Goal: Task Accomplishment & Management: Use online tool/utility

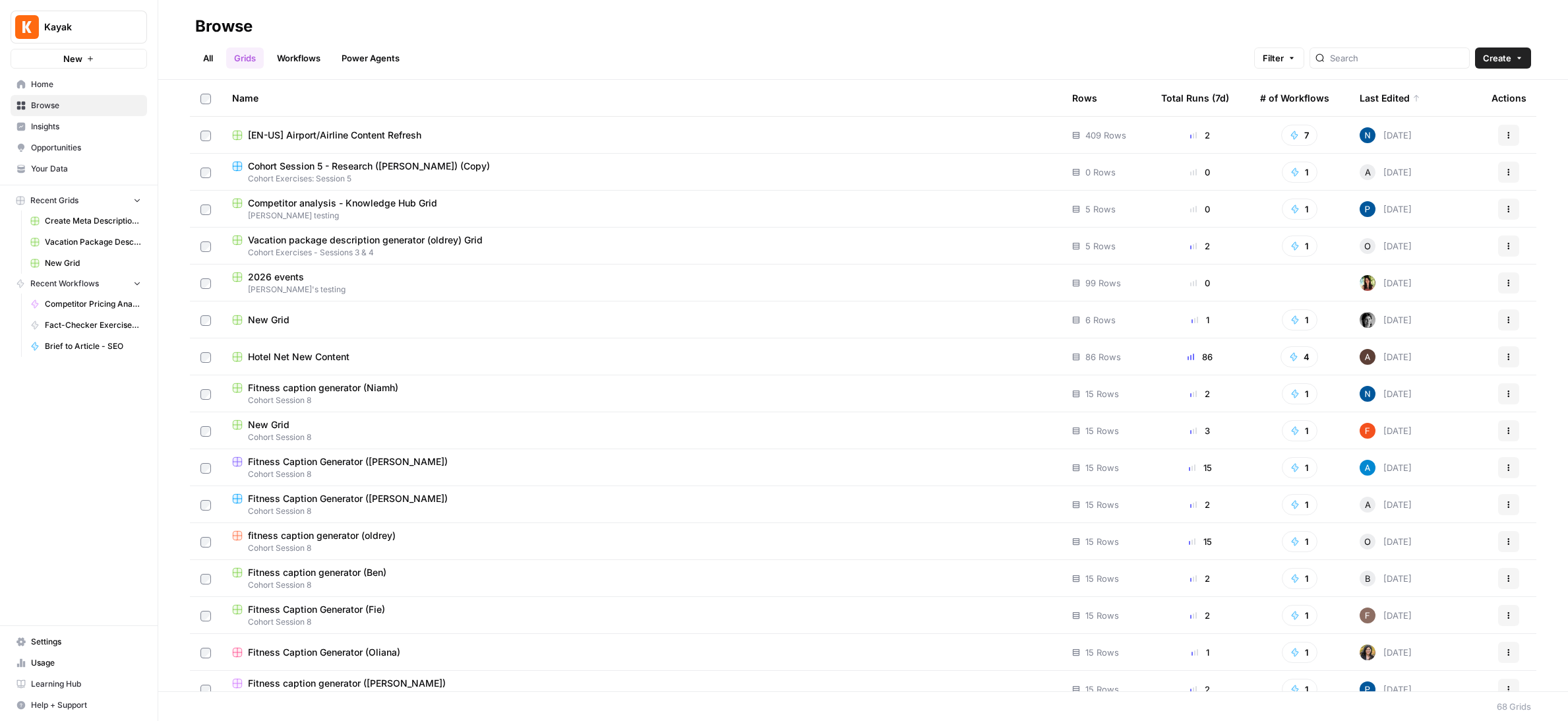
click at [1048, 21] on div "Browse" at bounding box center [863, 26] width 1336 height 21
click at [1511, 356] on icon "button" at bounding box center [1509, 357] width 8 height 8
click at [376, 322] on div "New Grid" at bounding box center [642, 320] width 819 height 13
click at [383, 277] on div "2026 events" at bounding box center [642, 277] width 819 height 13
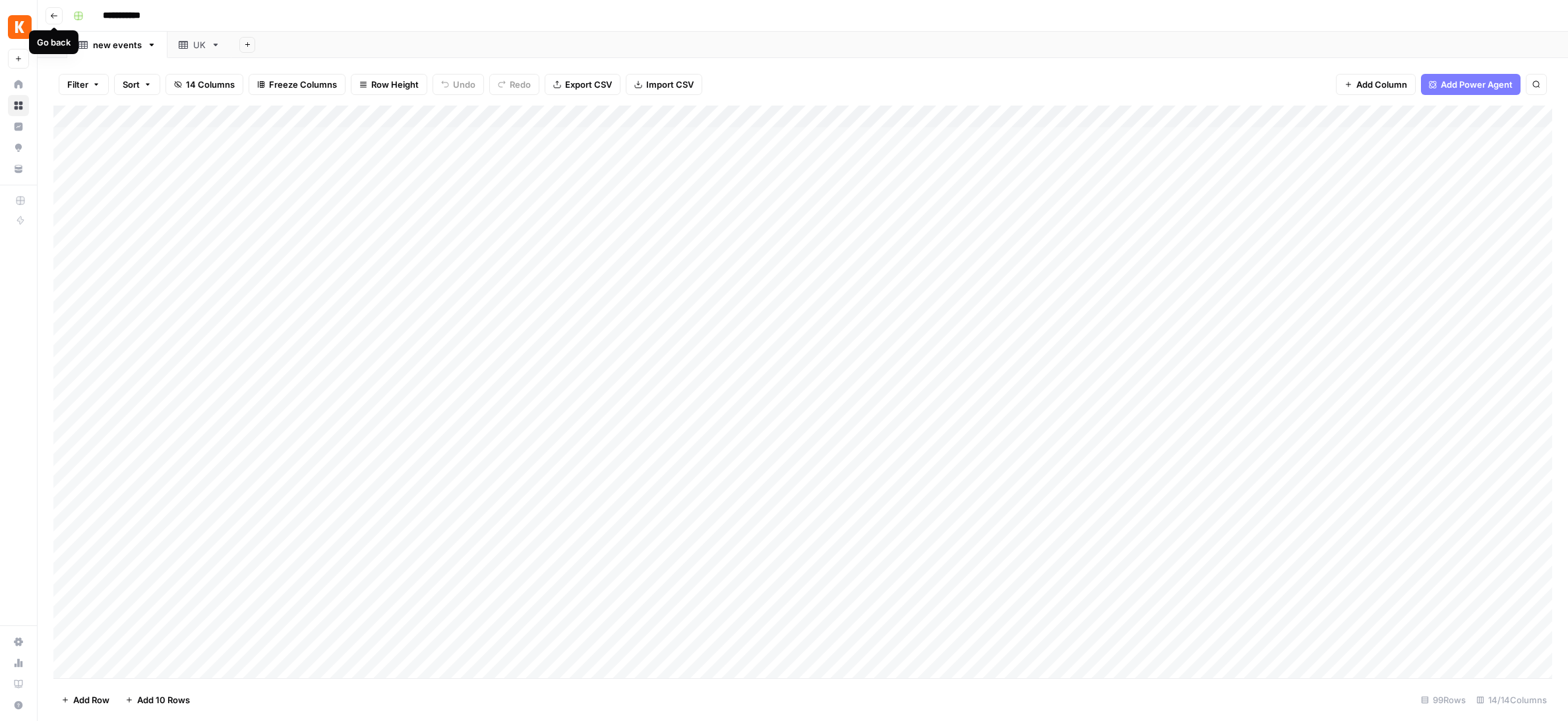
click at [56, 17] on icon "button" at bounding box center [54, 16] width 8 height 8
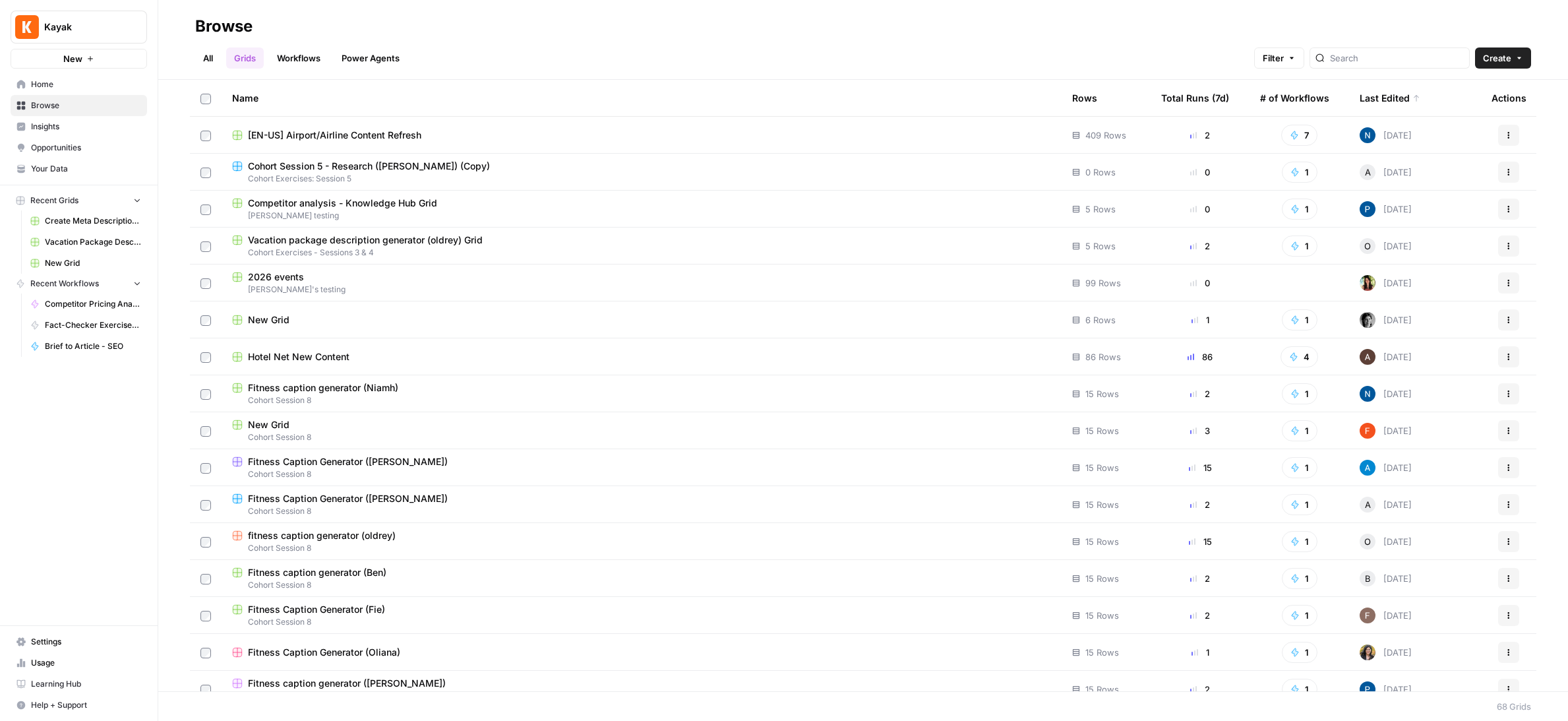
click at [437, 367] on td "Hotel Net New Content" at bounding box center [641, 357] width 840 height 36
click at [389, 351] on div "Hotel Net New Content" at bounding box center [642, 357] width 819 height 13
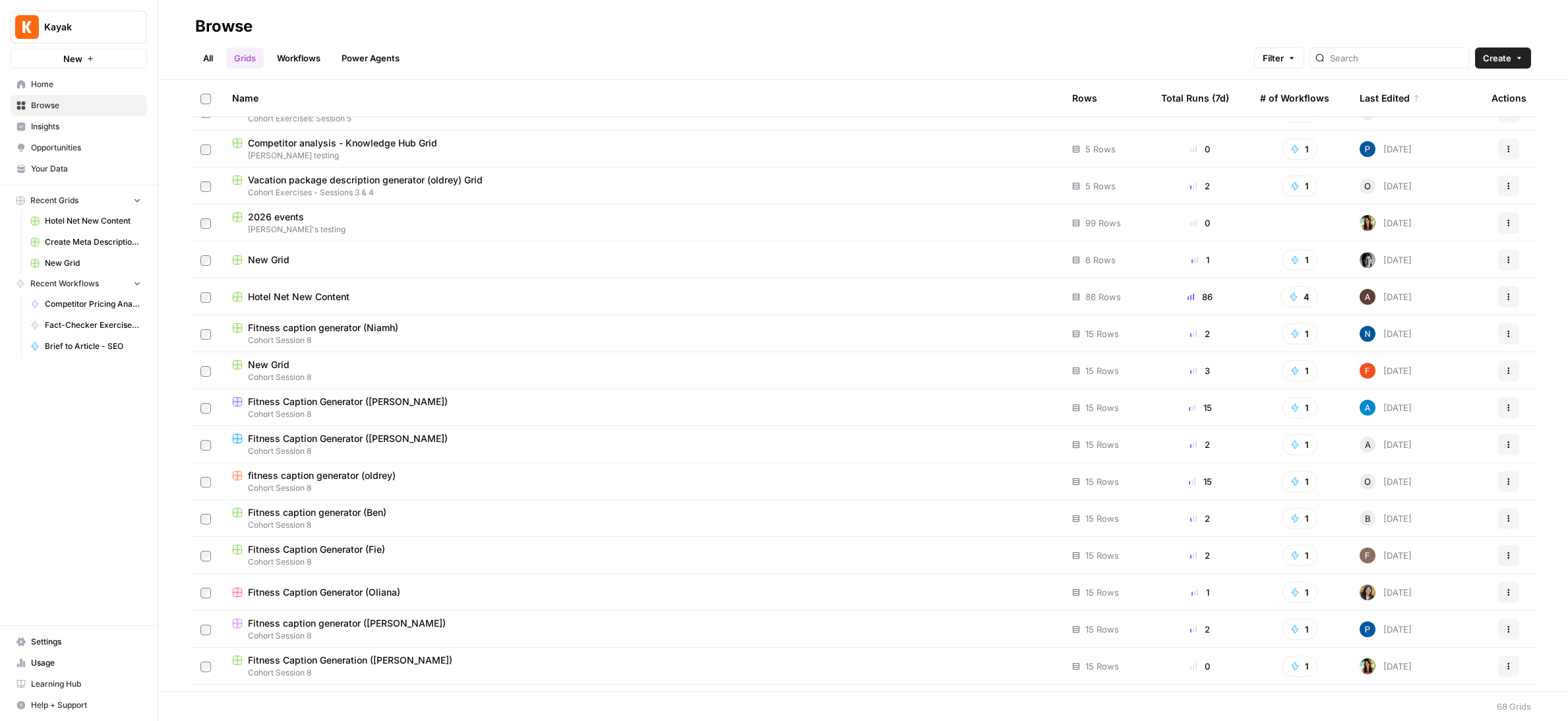
scroll to position [65, 0]
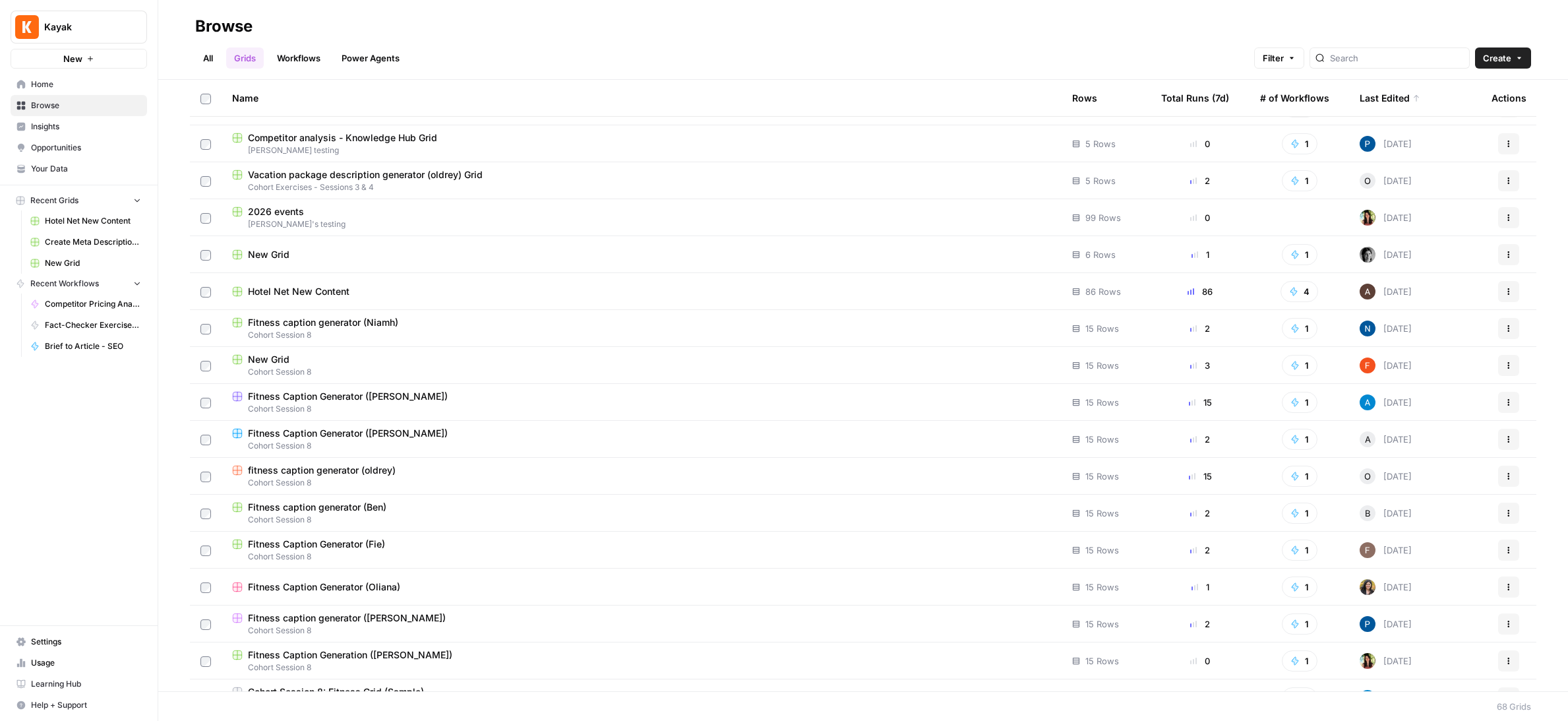
click at [688, 395] on div "Fitness Caption Generator ([PERSON_NAME])" at bounding box center [642, 396] width 819 height 13
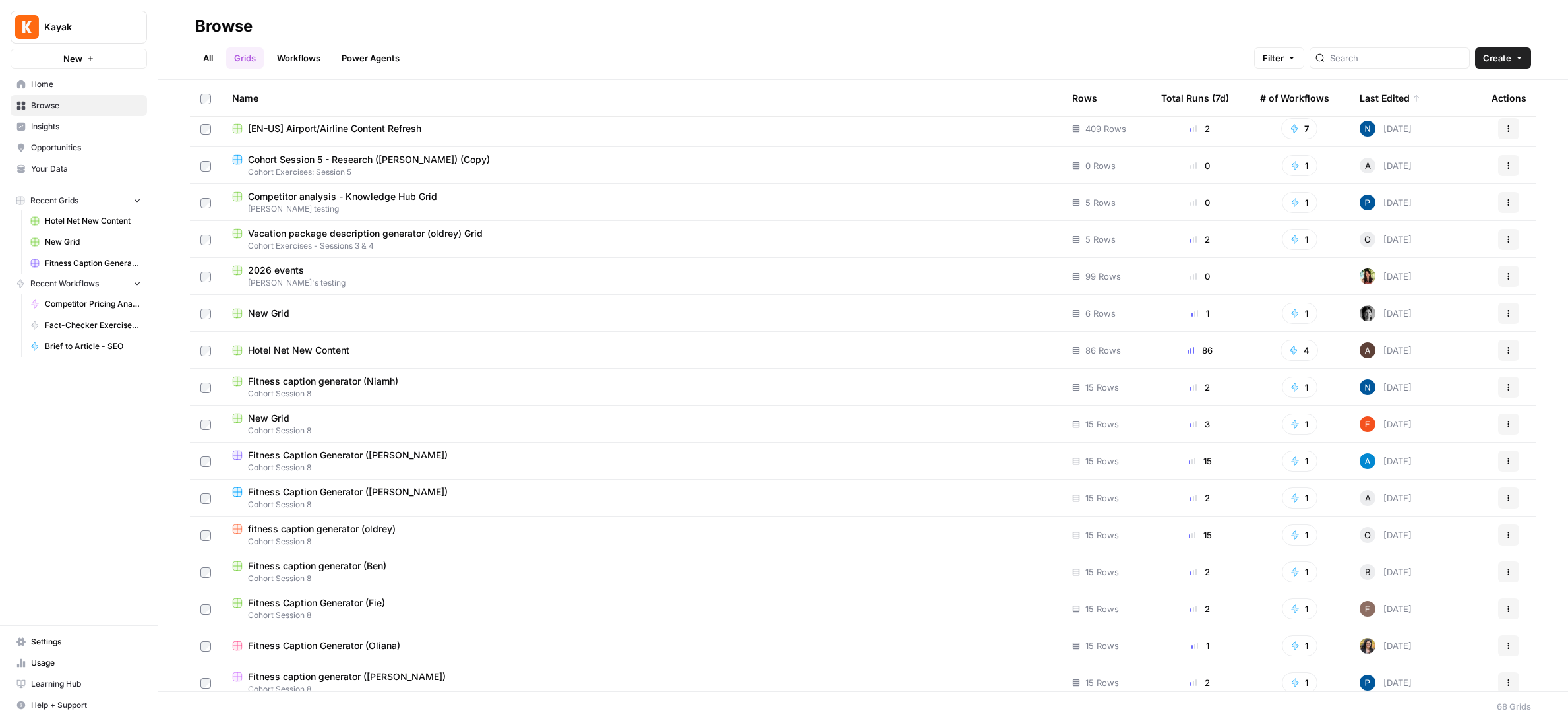
scroll to position [5, 0]
click at [313, 310] on div "New Grid" at bounding box center [642, 315] width 819 height 13
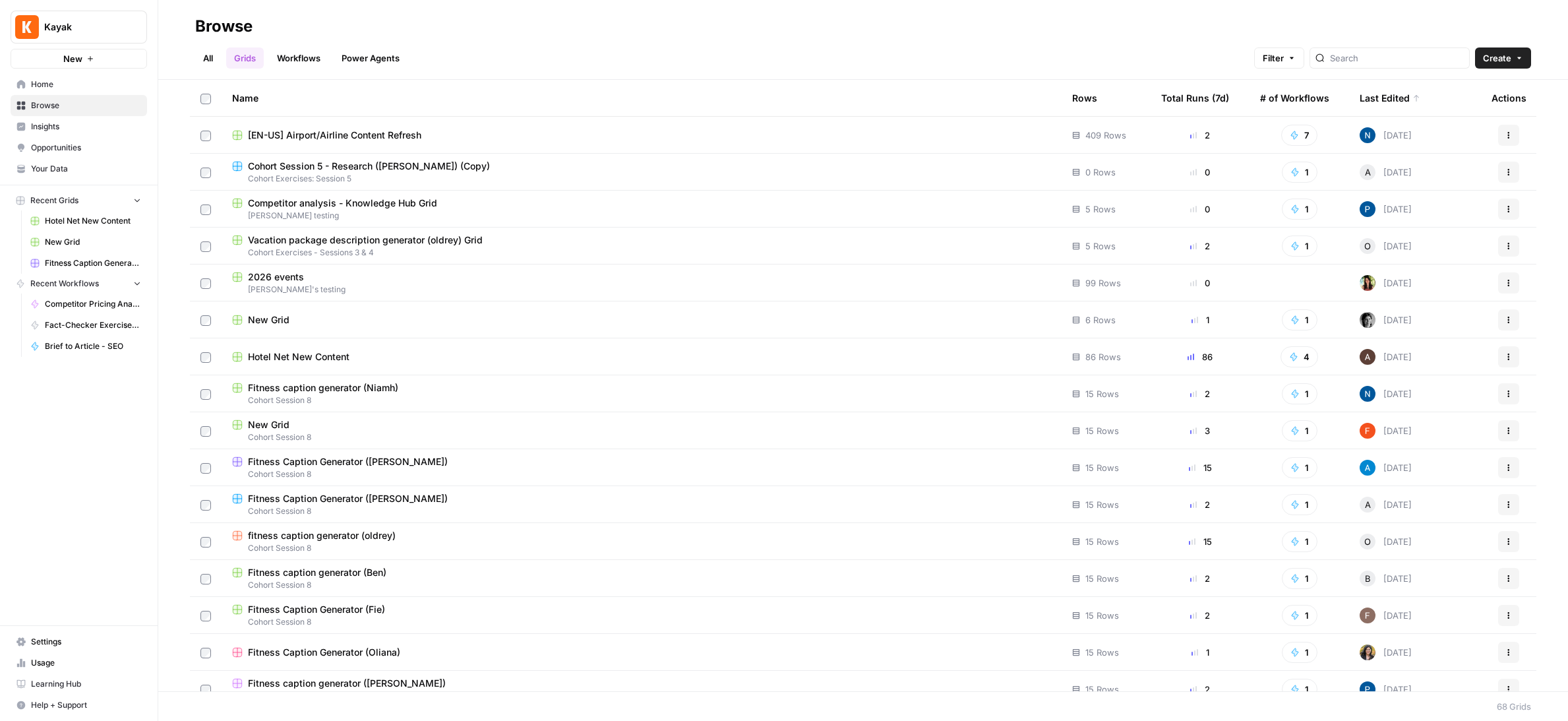
click at [292, 68] on link "Workflows" at bounding box center [298, 58] width 59 height 21
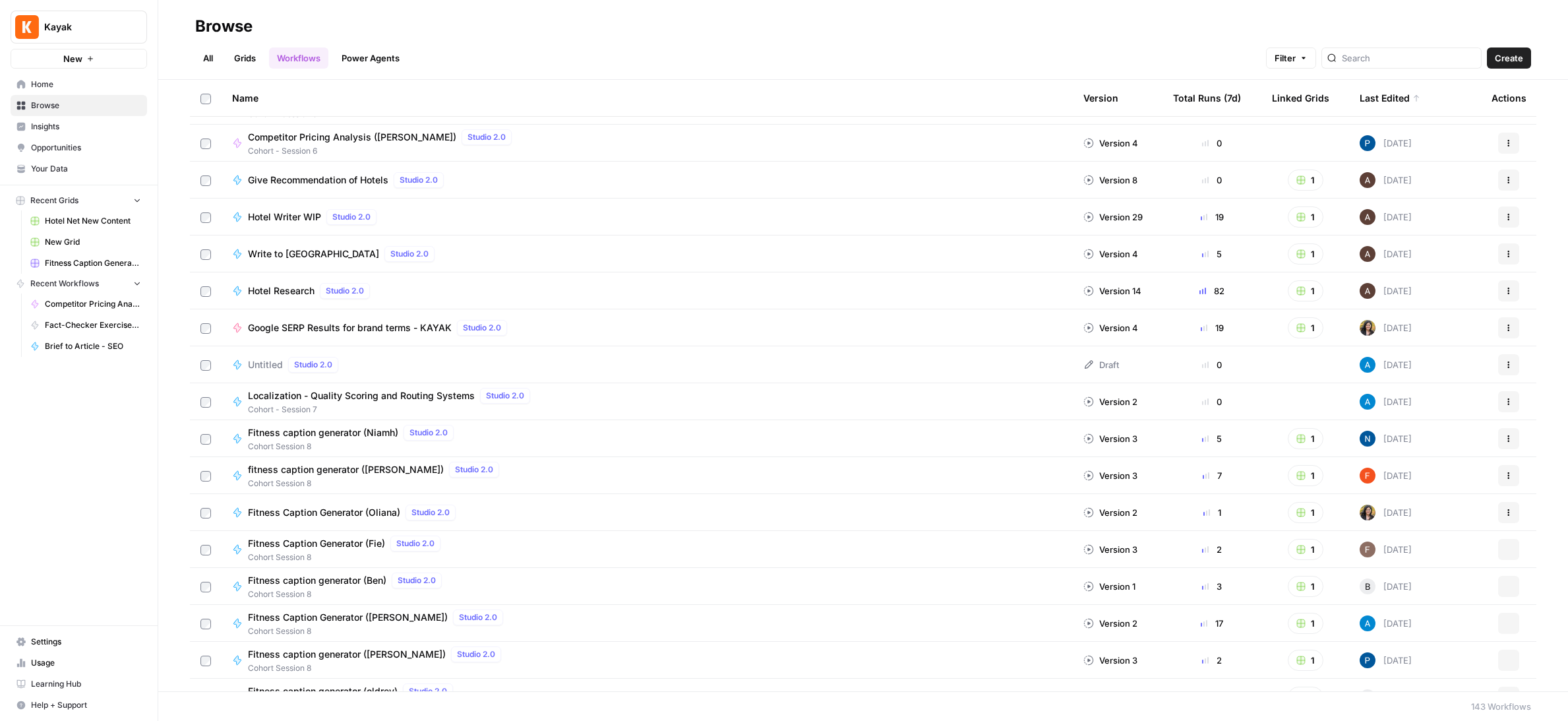
scroll to position [370, 0]
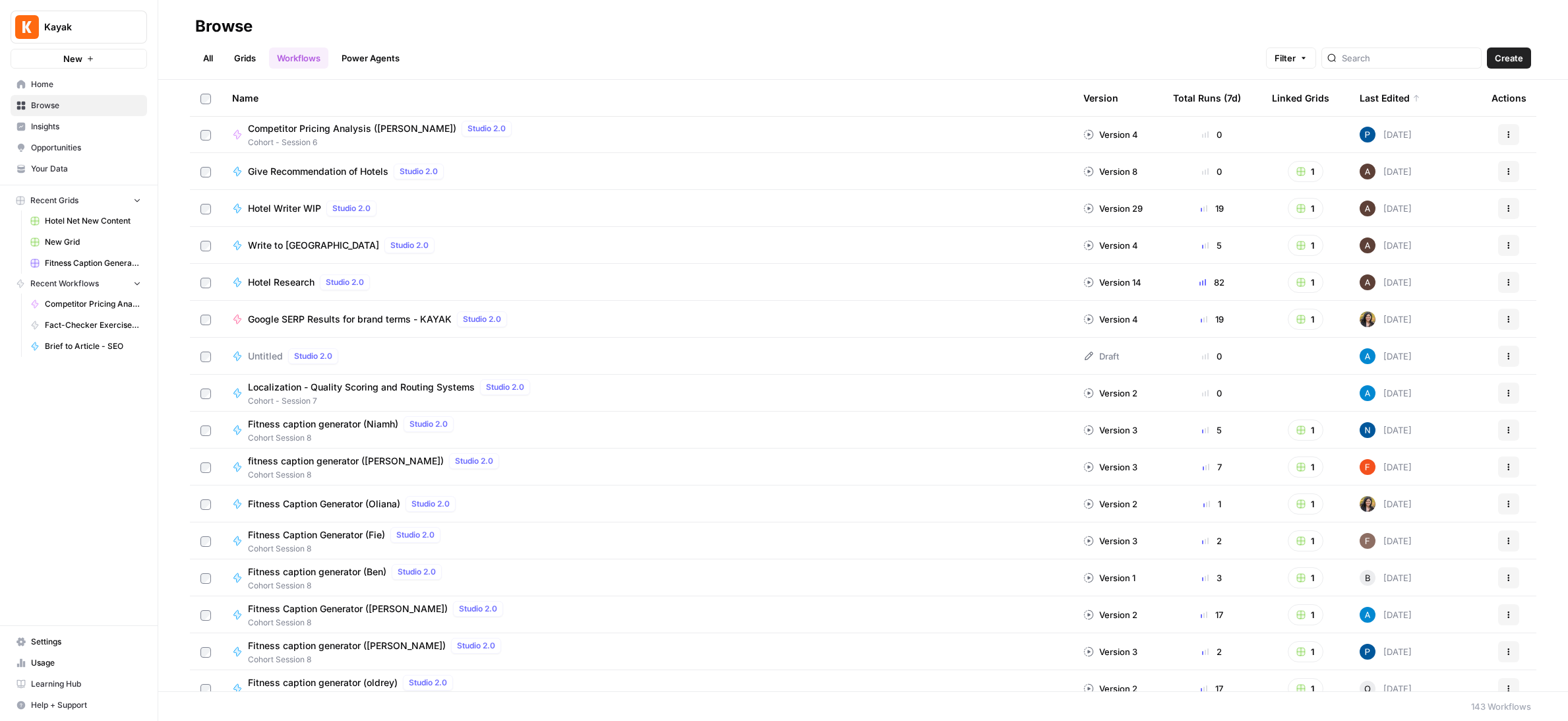
click at [1507, 281] on icon "button" at bounding box center [1509, 282] width 8 height 8
click at [611, 17] on div "Browse" at bounding box center [863, 26] width 1336 height 21
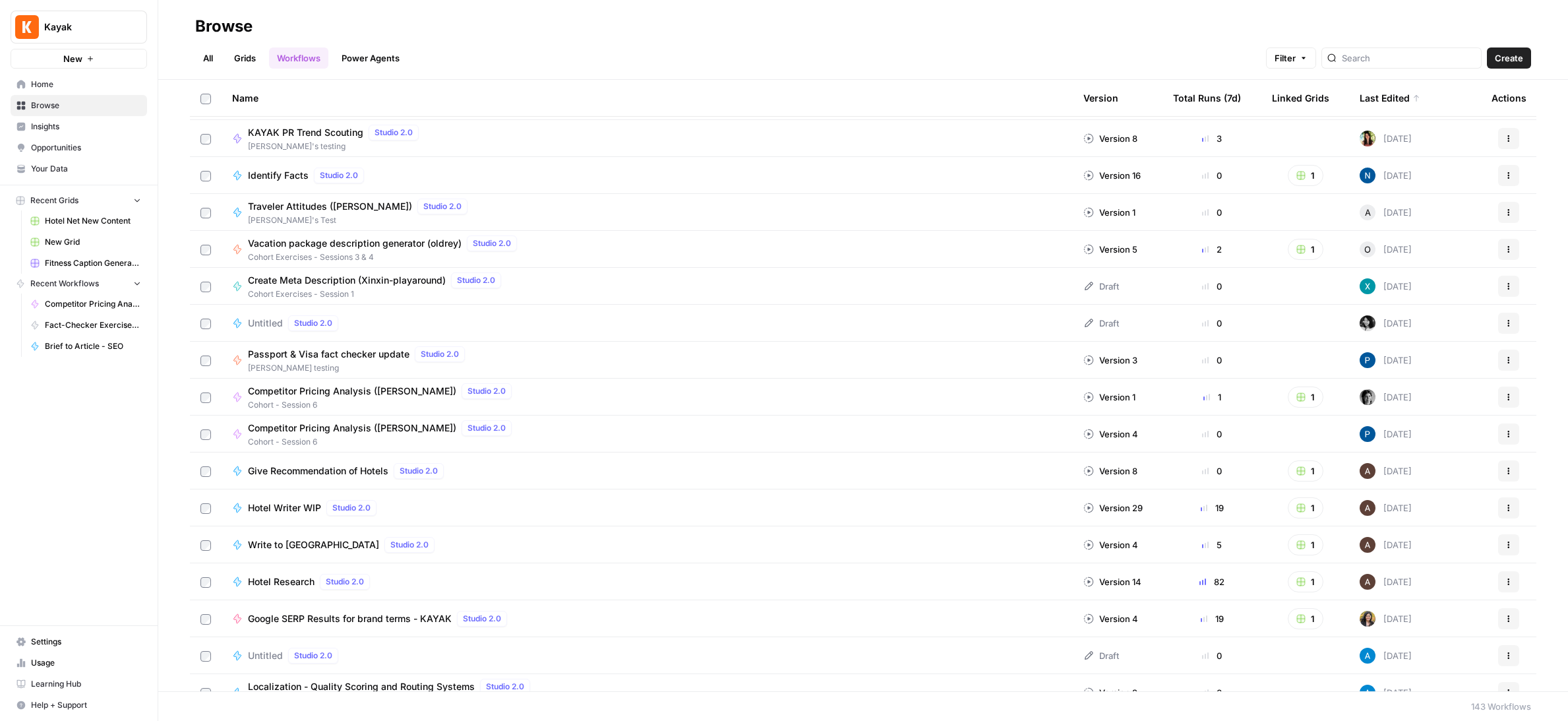
scroll to position [70, 0]
click at [1515, 393] on button "Actions" at bounding box center [1508, 397] width 21 height 21
click at [670, 412] on td "Competitor Pricing Analysis (Marina) Studio 2.0 Cohort - Session 6" at bounding box center [647, 397] width 851 height 36
click at [671, 403] on div "Competitor Pricing Analysis (Marina) Studio 2.0 Cohort - Session 6" at bounding box center [647, 397] width 830 height 28
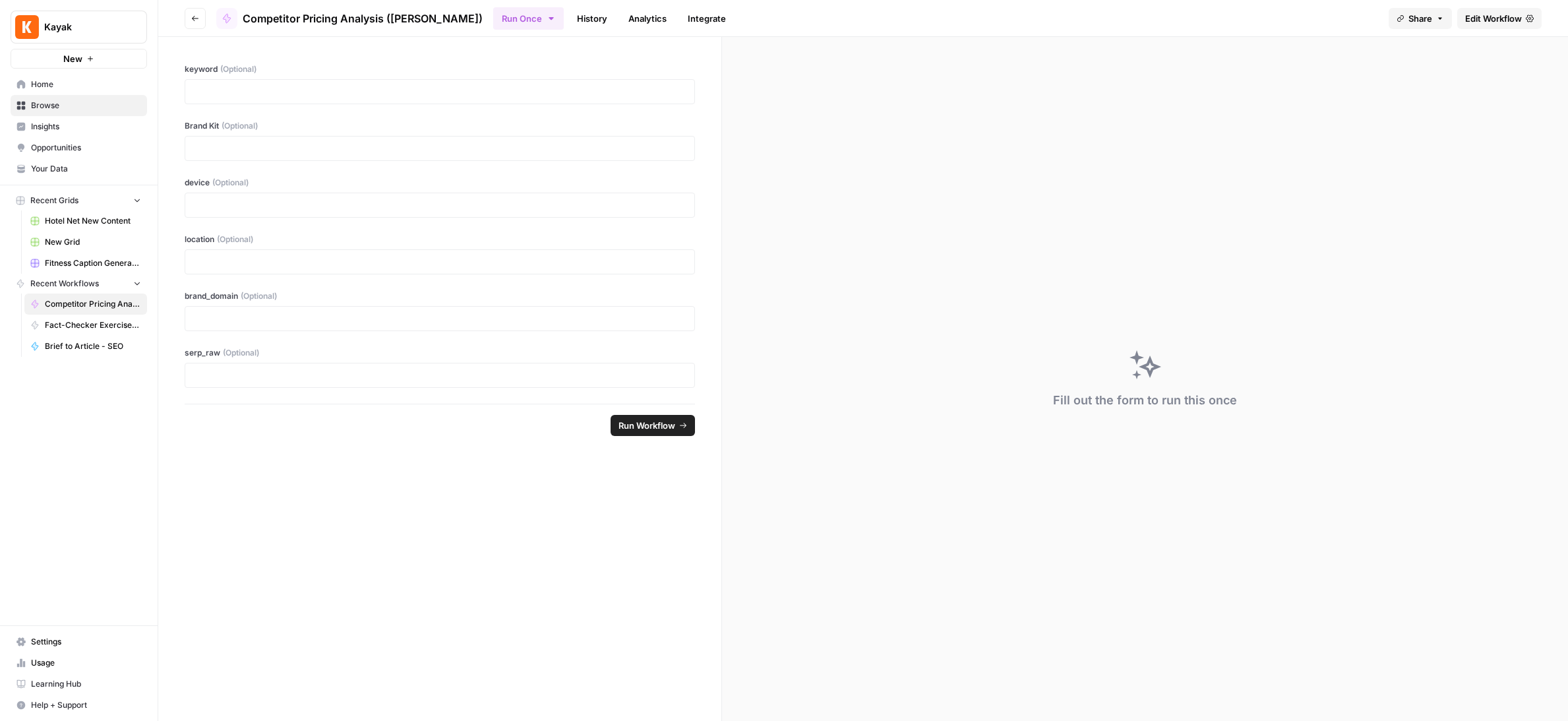
click at [1492, 24] on span "Edit Workflow" at bounding box center [1493, 18] width 57 height 13
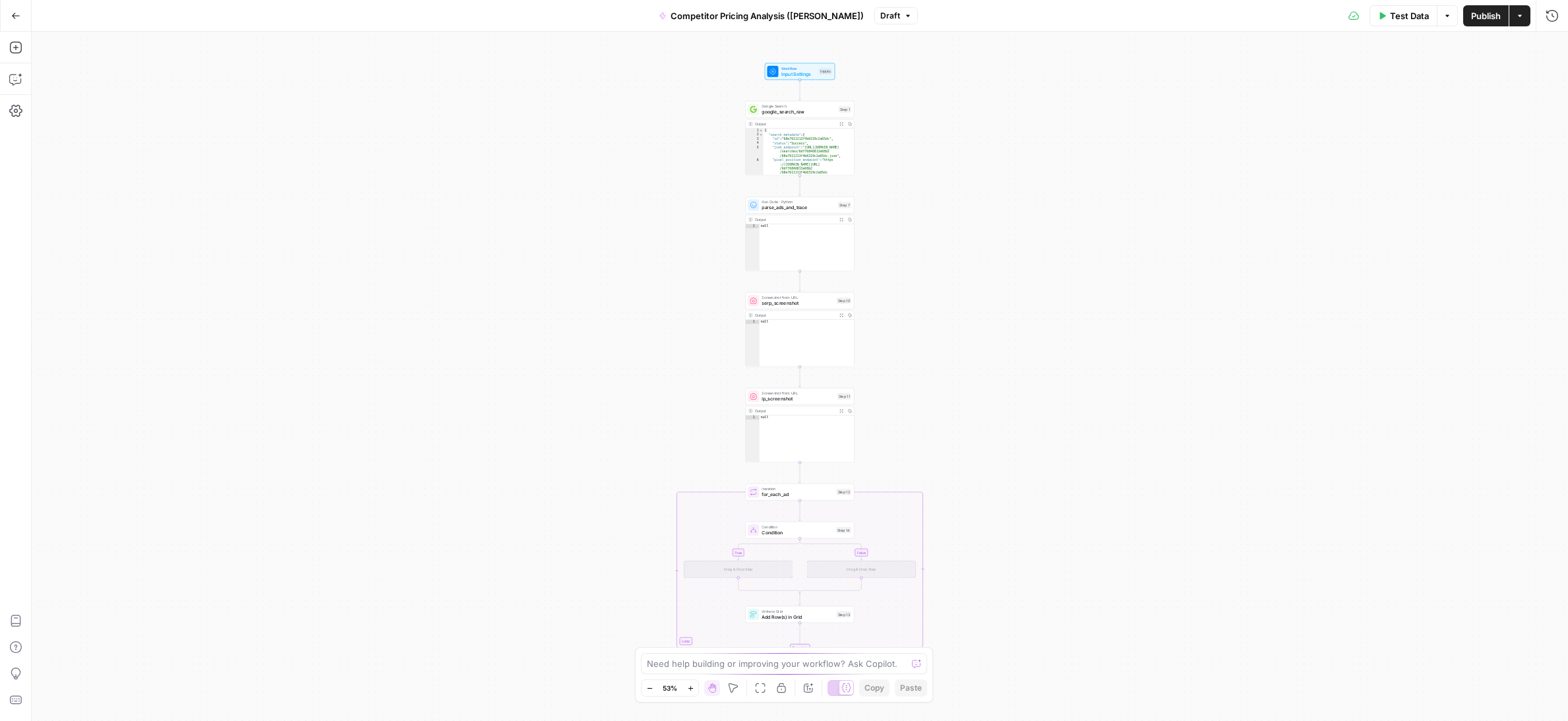
click at [880, 18] on span "Draft" at bounding box center [890, 16] width 20 height 12
click at [926, 136] on div "true false Workflow Input Settings Inputs Google Search google_search_raw Step …" at bounding box center [799, 376] width 1536 height 689
click at [1518, 21] on button "Actions" at bounding box center [1520, 16] width 21 height 21
click at [1258, 100] on div "true false Workflow Input Settings Inputs Google Search google_search_raw Step …" at bounding box center [799, 376] width 1536 height 689
click at [1444, 18] on icon "button" at bounding box center [1448, 16] width 8 height 8
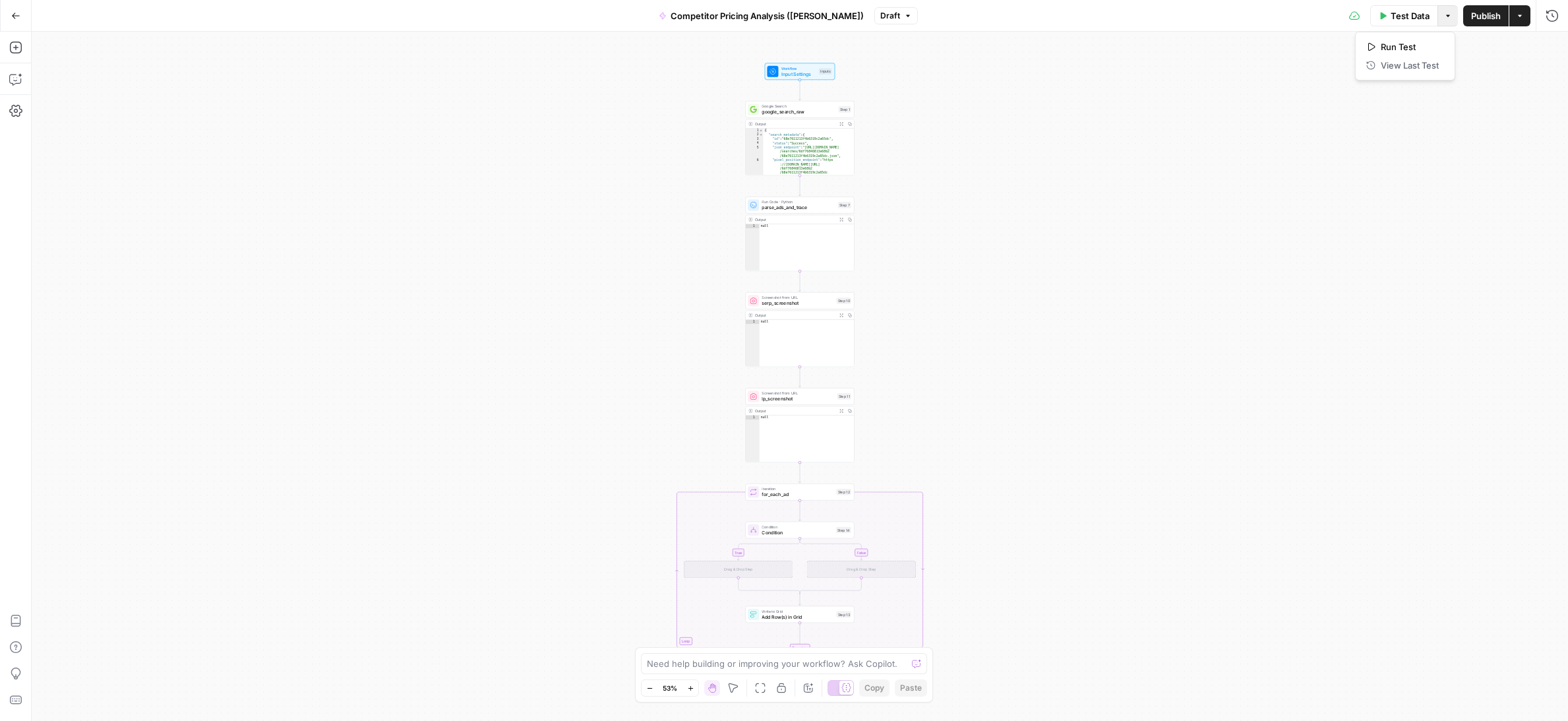
click at [1052, 118] on div "true false Workflow Input Settings Inputs Google Search google_search_raw Step …" at bounding box center [799, 376] width 1536 height 689
click at [795, 71] on span "Input Settings" at bounding box center [799, 74] width 35 height 7
click at [947, 100] on div "true false Workflow Input Settings Inputs Test Step Google Search google_search…" at bounding box center [799, 376] width 1536 height 689
click at [1550, 43] on icon "button" at bounding box center [1551, 47] width 8 height 8
click at [1064, 123] on div "true false Workflow Input Settings Inputs Google Search google_search_raw Step …" at bounding box center [799, 376] width 1536 height 689
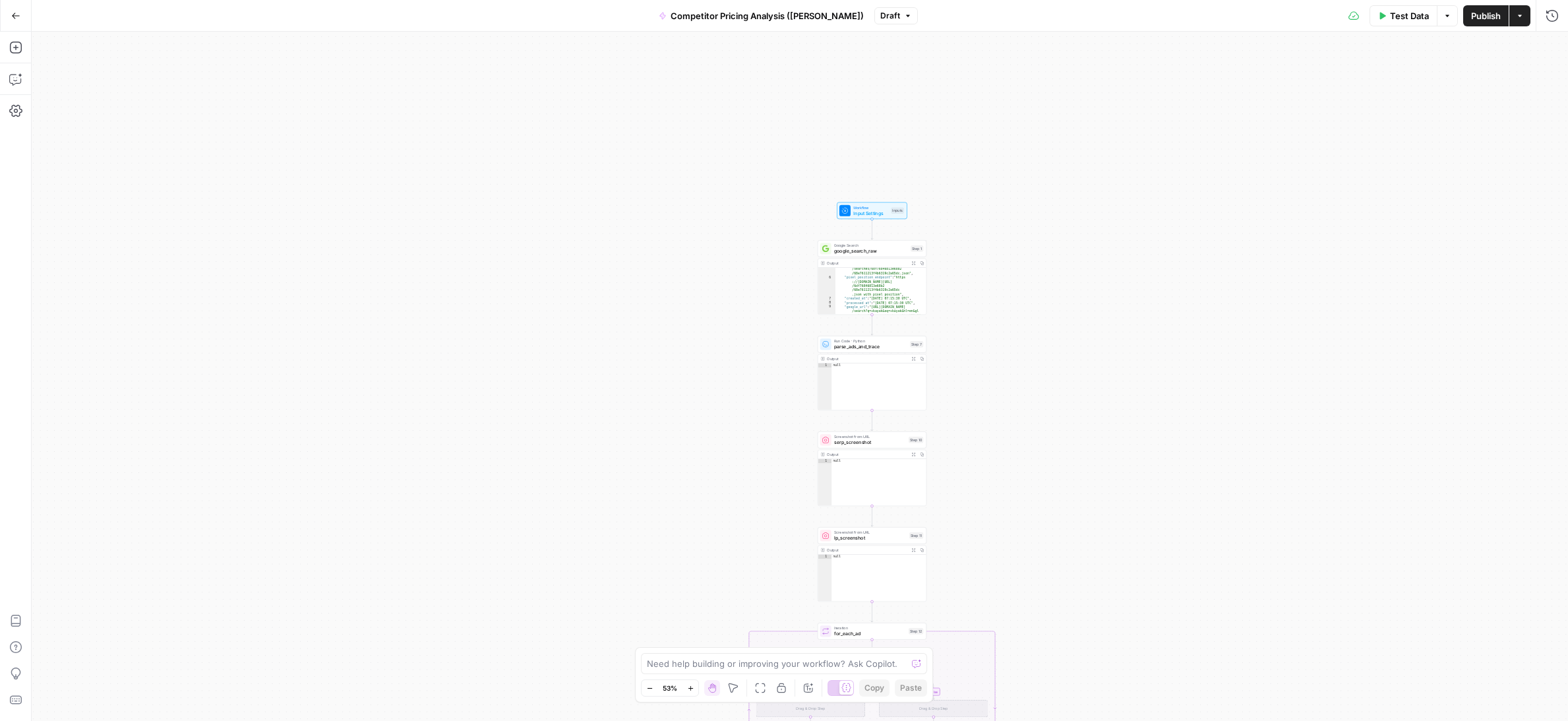
scroll to position [43, 0]
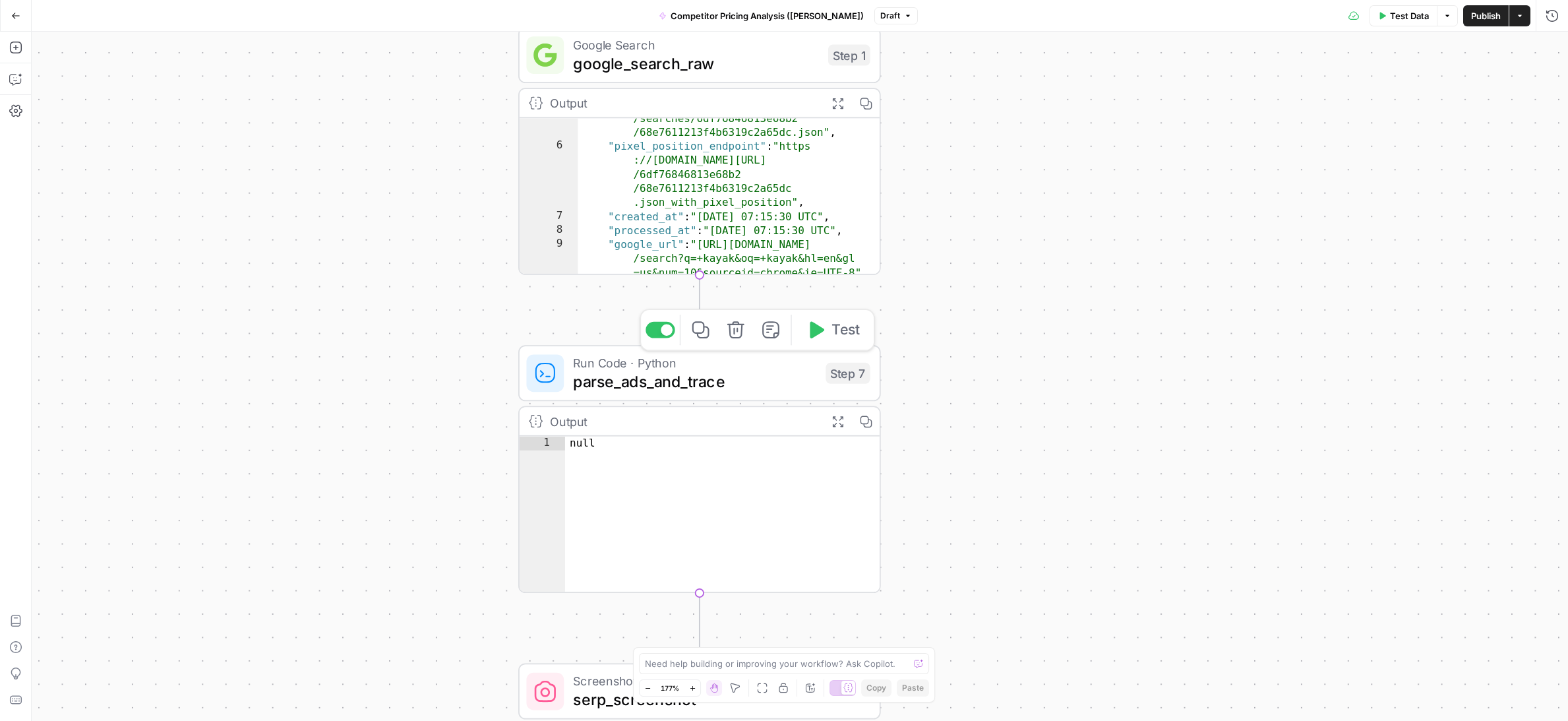
click at [844, 337] on span "Test" at bounding box center [846, 329] width 28 height 21
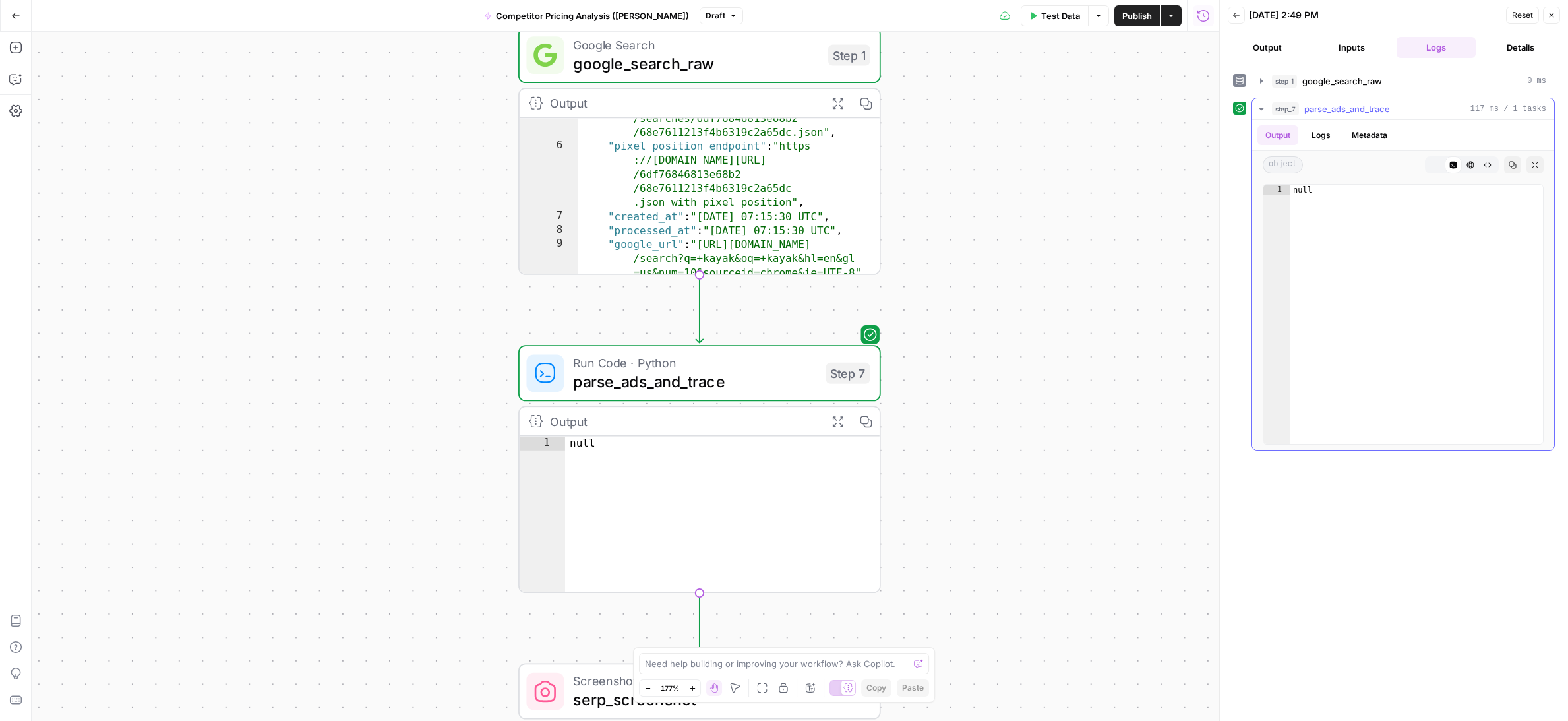
click at [1318, 139] on button "Logs" at bounding box center [1321, 135] width 35 height 20
click at [1359, 140] on button "Metadata" at bounding box center [1369, 135] width 51 height 20
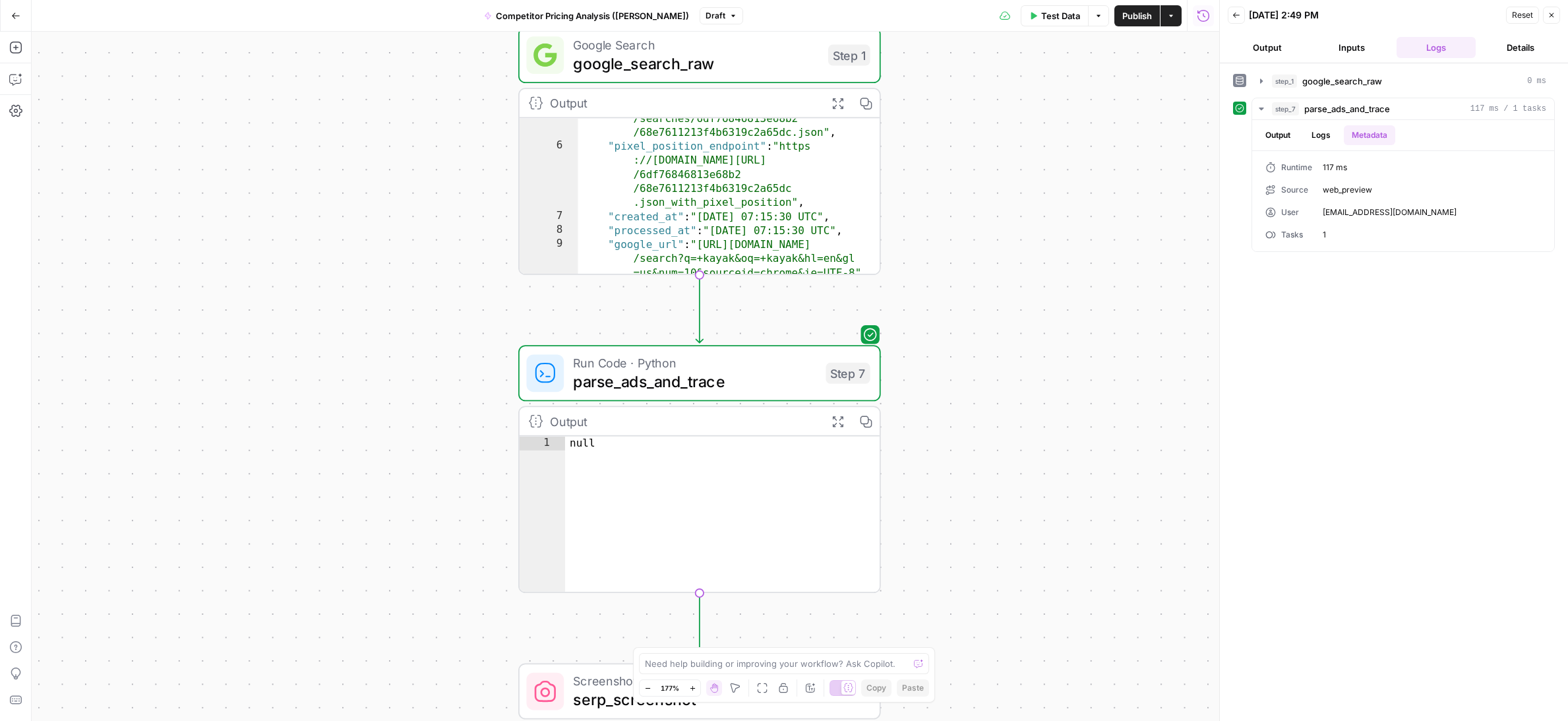
click at [1278, 46] on button "Output" at bounding box center [1267, 47] width 79 height 21
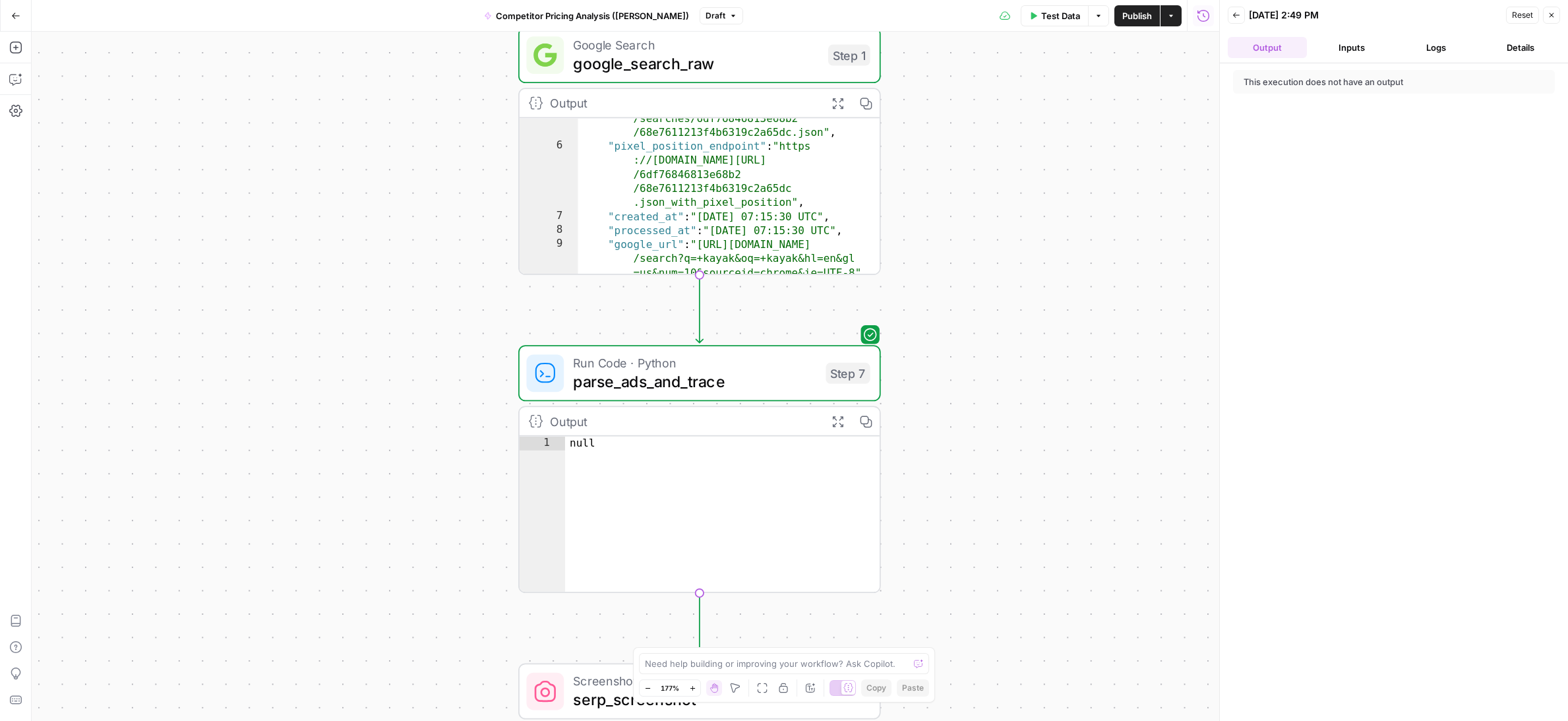
click at [1344, 46] on button "Inputs" at bounding box center [1351, 47] width 79 height 21
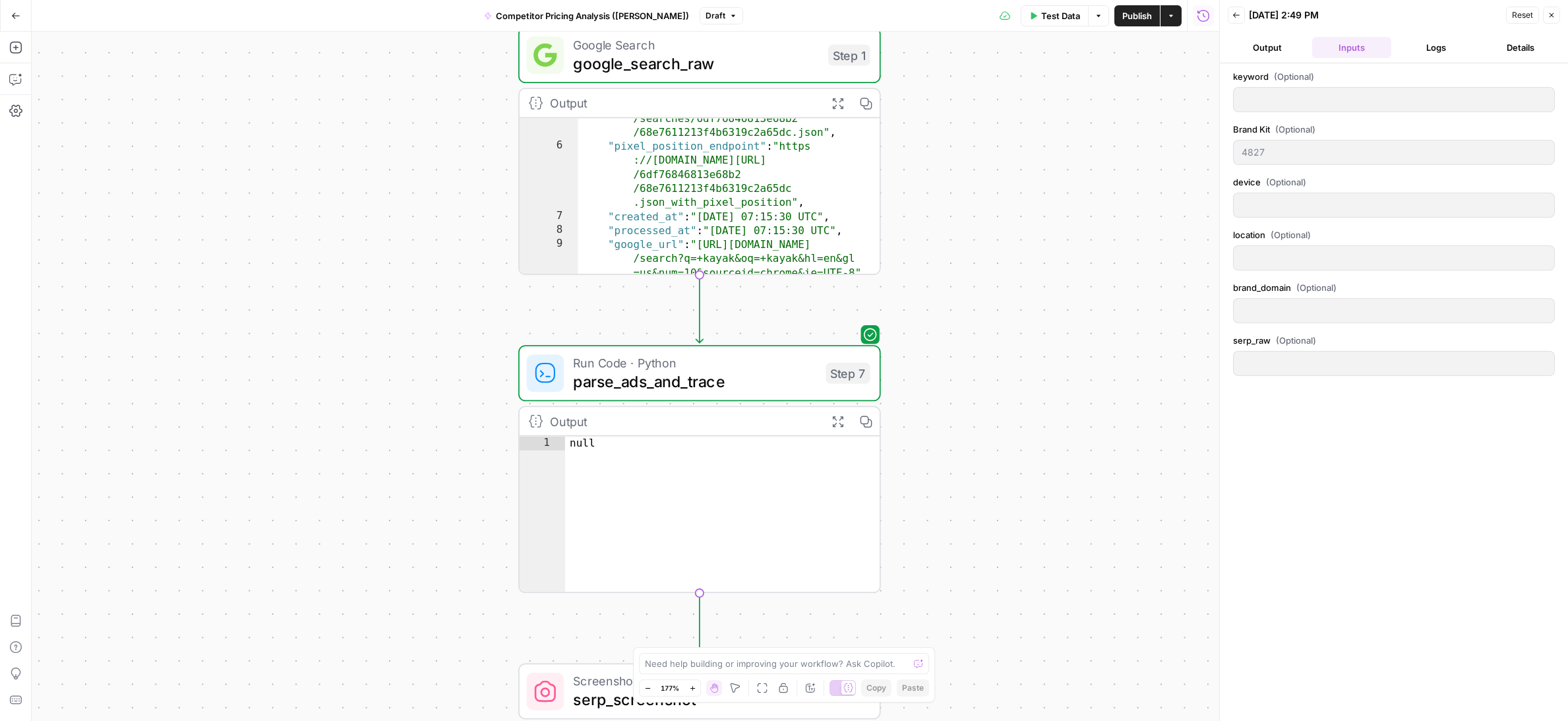
click at [1418, 48] on button "Logs" at bounding box center [1436, 47] width 79 height 21
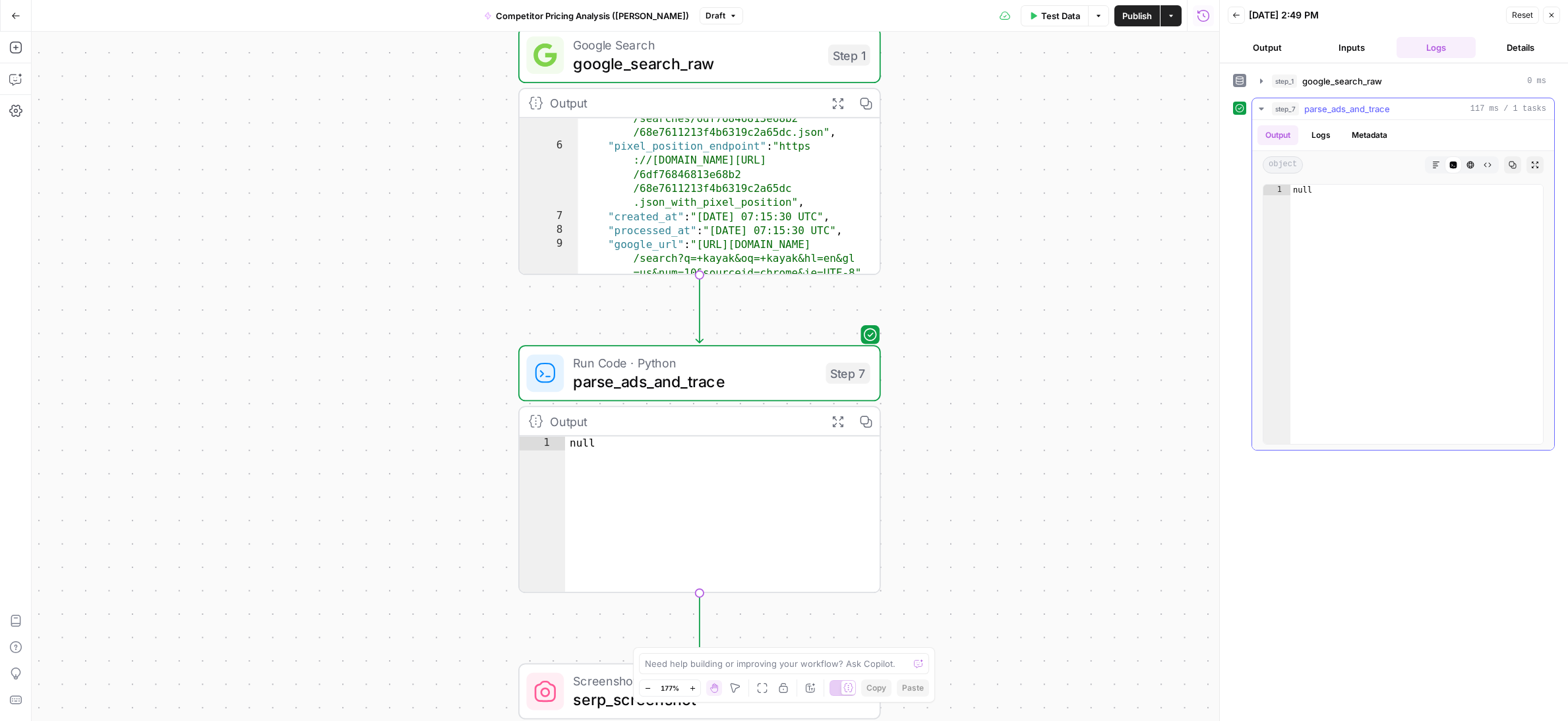
click at [1360, 127] on button "Metadata" at bounding box center [1369, 135] width 51 height 20
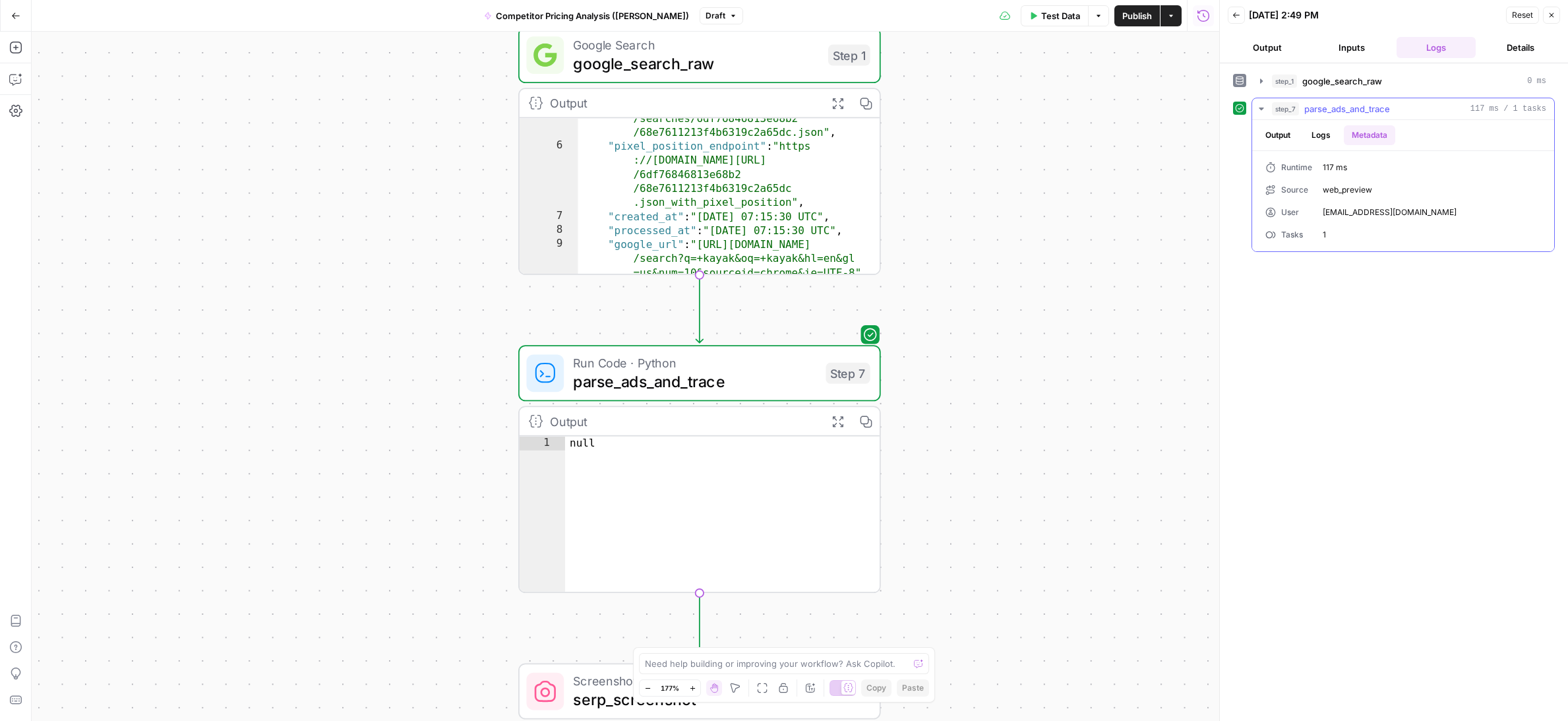
click at [1317, 127] on button "Logs" at bounding box center [1321, 135] width 35 height 20
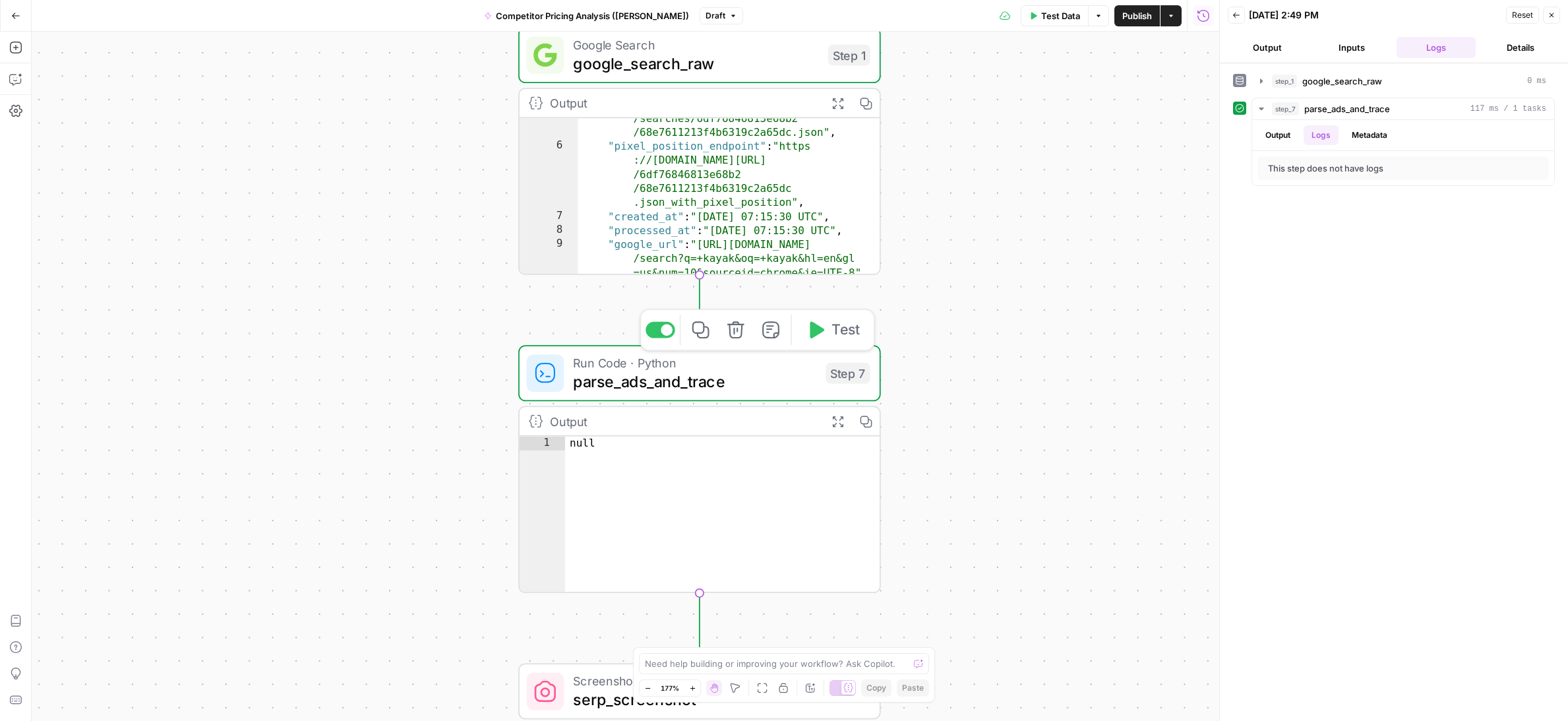
click at [854, 340] on button "Test" at bounding box center [832, 329] width 72 height 31
click at [1255, 107] on button "step_7 parse_ads_and_trace 118 ms / 1 tasks" at bounding box center [1403, 109] width 302 height 21
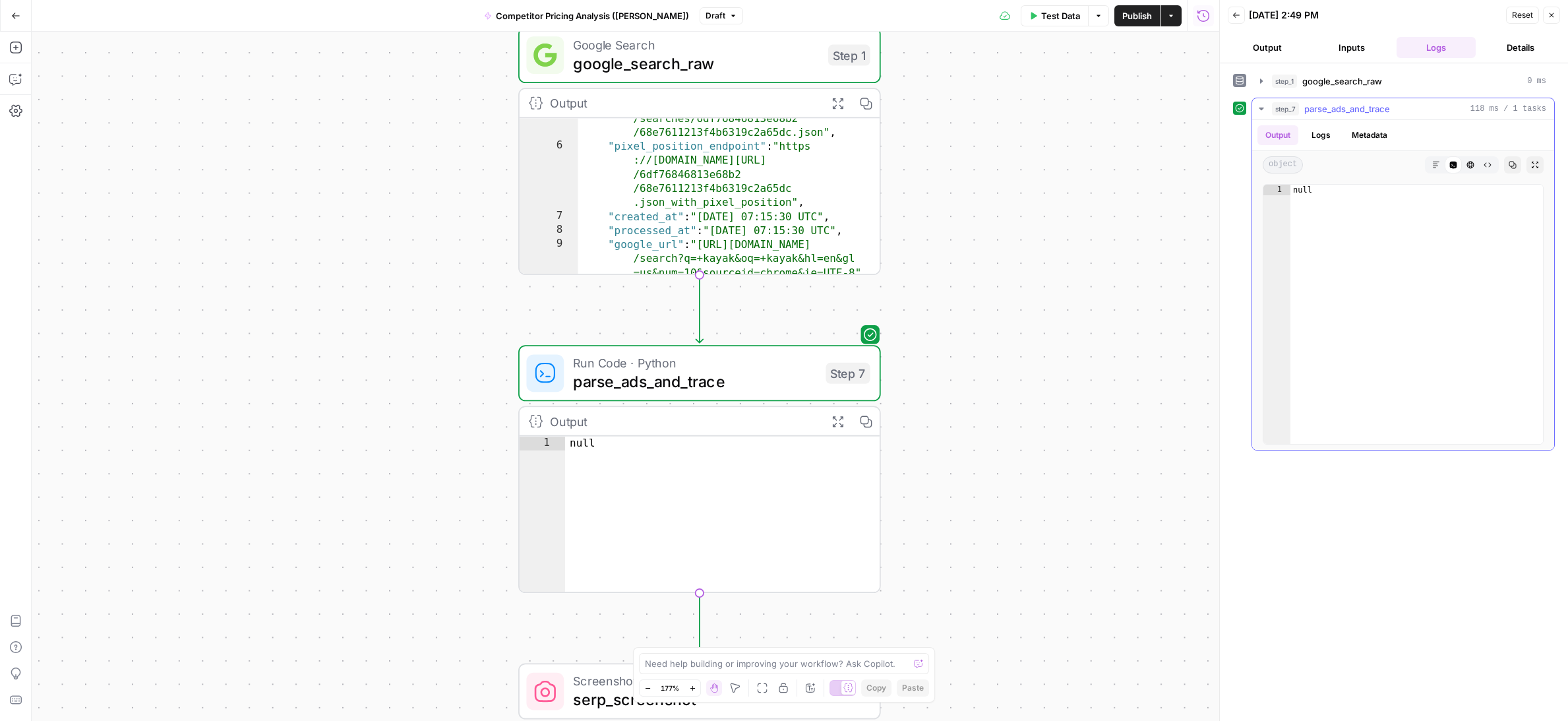
click at [1327, 138] on button "Logs" at bounding box center [1321, 135] width 35 height 20
click at [1359, 138] on button "Metadata" at bounding box center [1369, 135] width 51 height 20
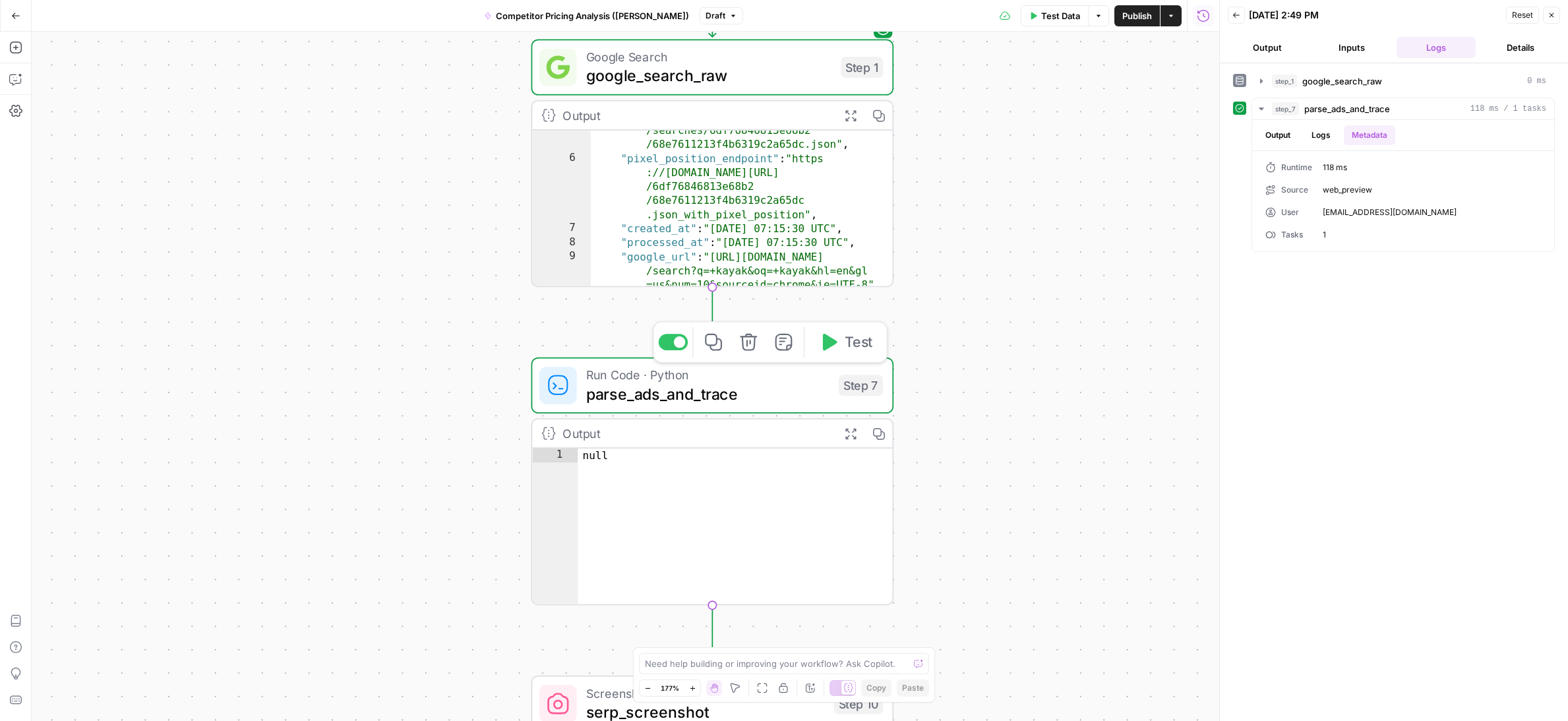
click at [769, 383] on span "parse_ads_and_trace" at bounding box center [707, 393] width 243 height 23
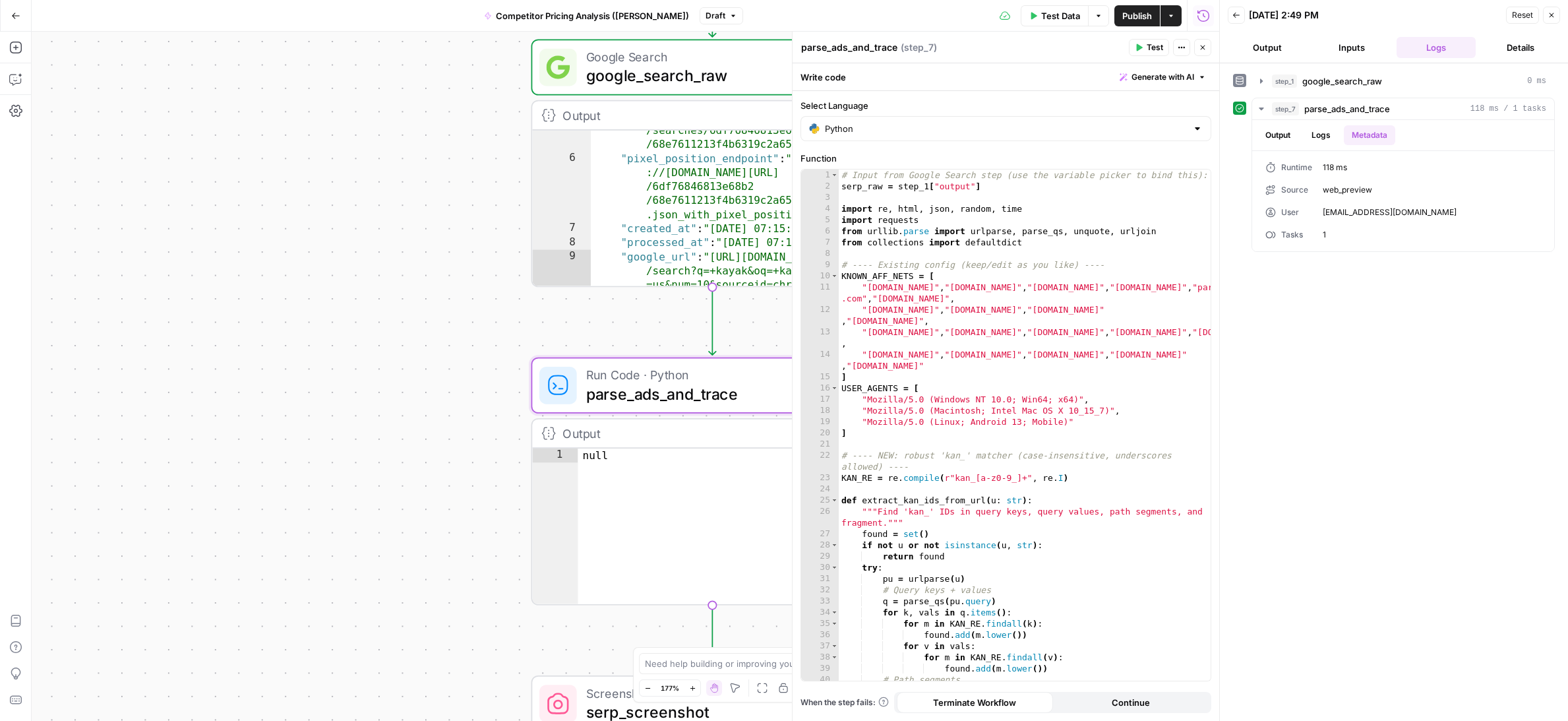
click at [743, 201] on div ""json_endpoint" : "[URL][DOMAIN_NAME] /searches/6df76846813e68b2 /68e7611213f4b…" at bounding box center [741, 229] width 302 height 240
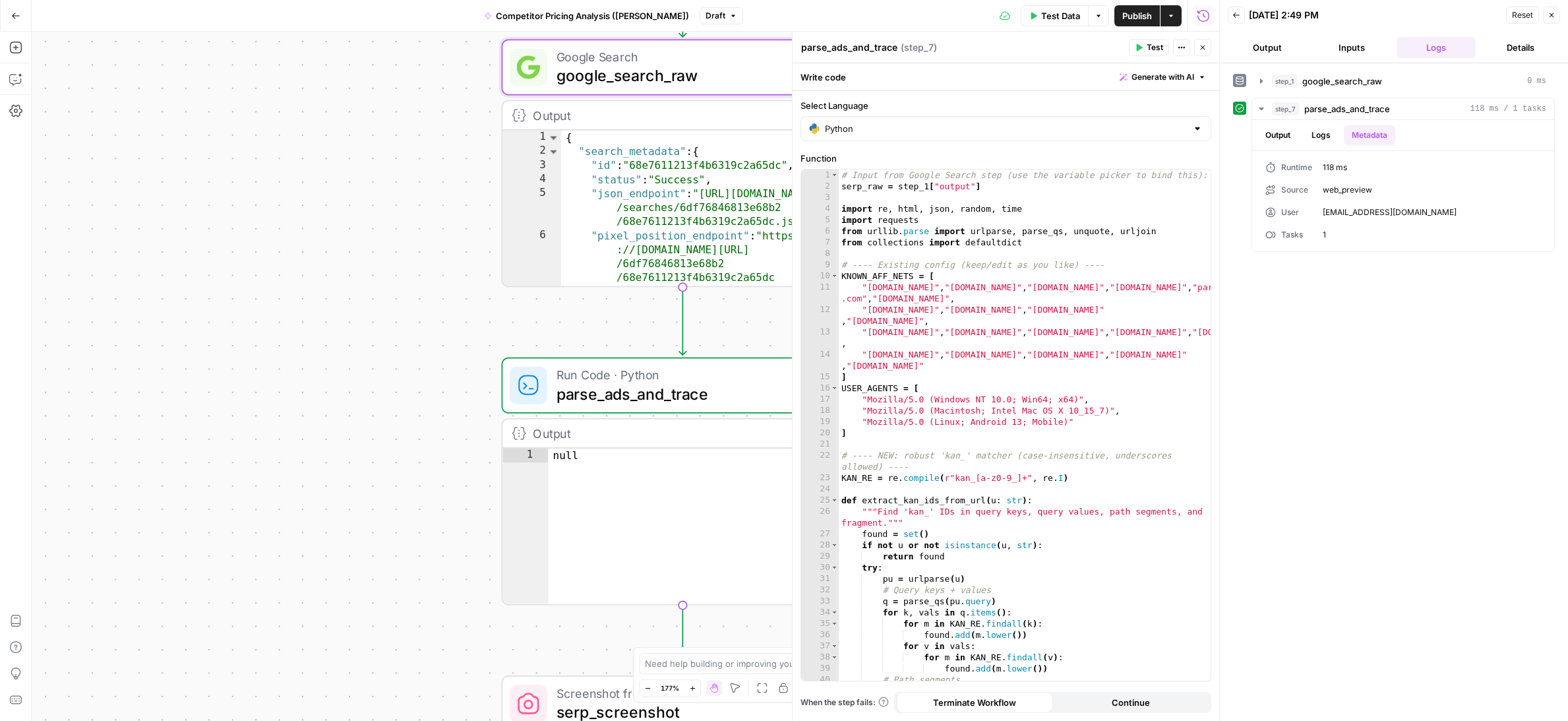
drag, startPoint x: 481, startPoint y: 237, endPoint x: 428, endPoint y: 236, distance: 53.0
click at [428, 236] on div "**********" at bounding box center [625, 376] width 1188 height 689
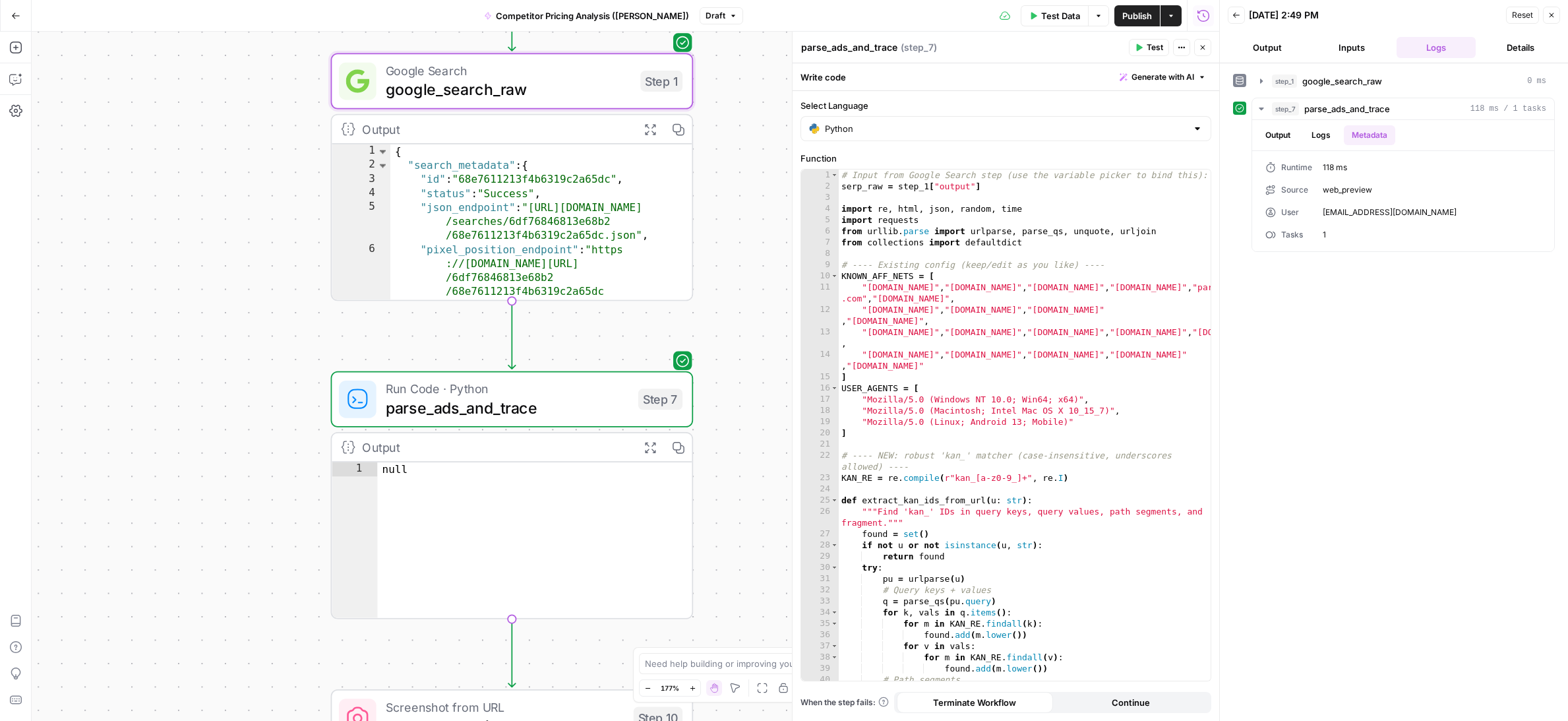
drag, startPoint x: 428, startPoint y: 236, endPoint x: 281, endPoint y: 251, distance: 147.8
click at [281, 251] on div "**********" at bounding box center [625, 376] width 1188 height 689
type textarea "**********"
click at [445, 210] on div "{ "search_metadata" : { "id" : "68e7611213f4b6319c2a65dc" , "status" : "Success…" at bounding box center [541, 236] width 302 height 184
click at [565, 95] on span "google_search_raw" at bounding box center [508, 89] width 245 height 23
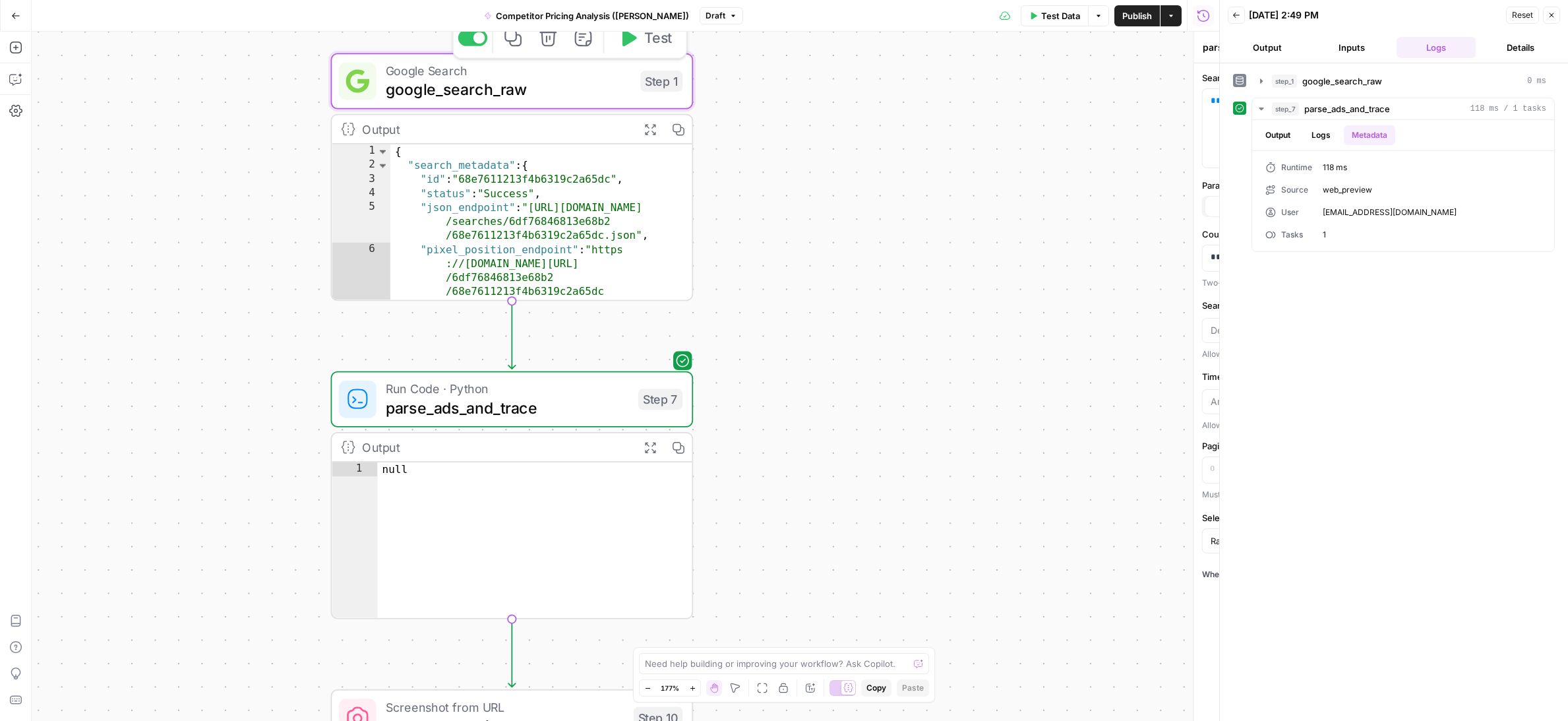
type textarea "google_search_raw"
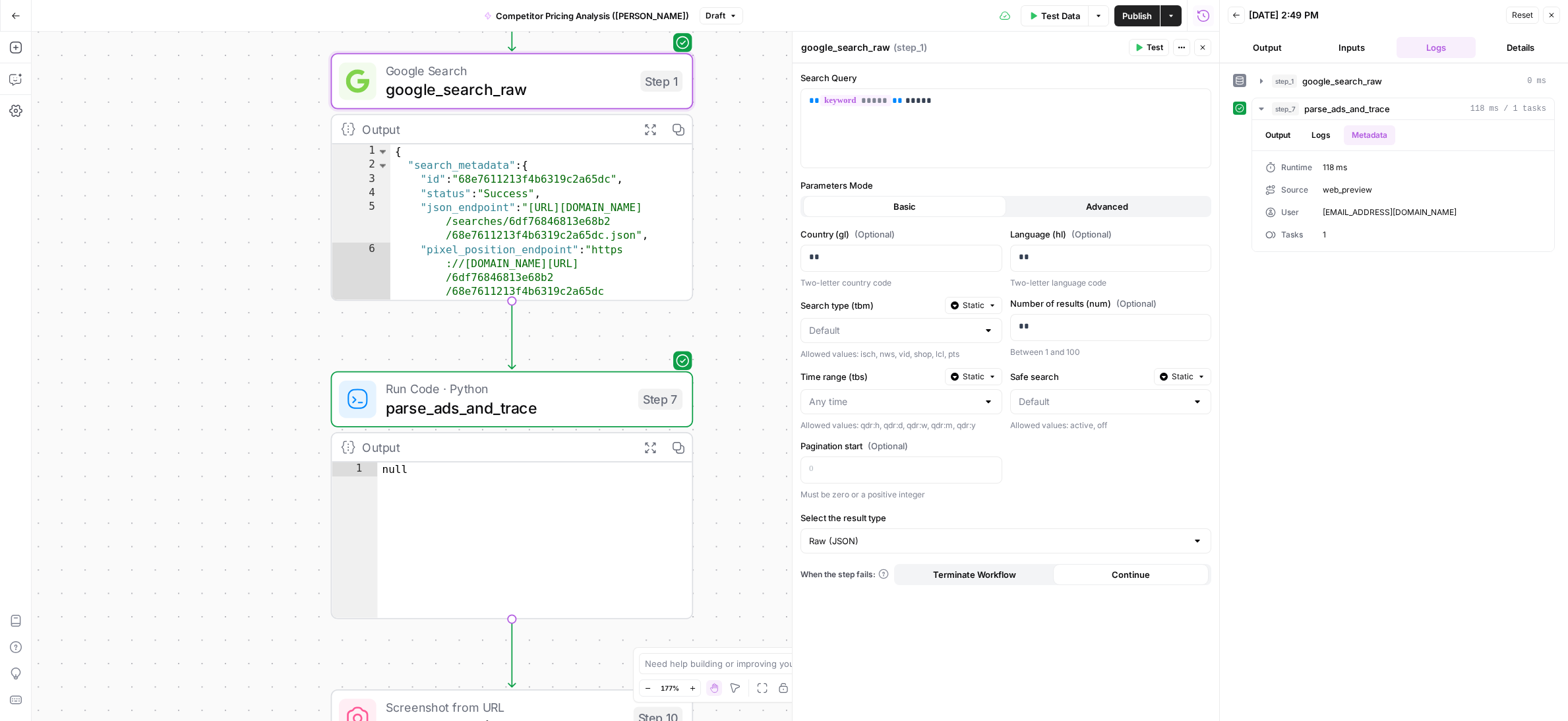
click at [1278, 49] on button "Output" at bounding box center [1267, 47] width 79 height 21
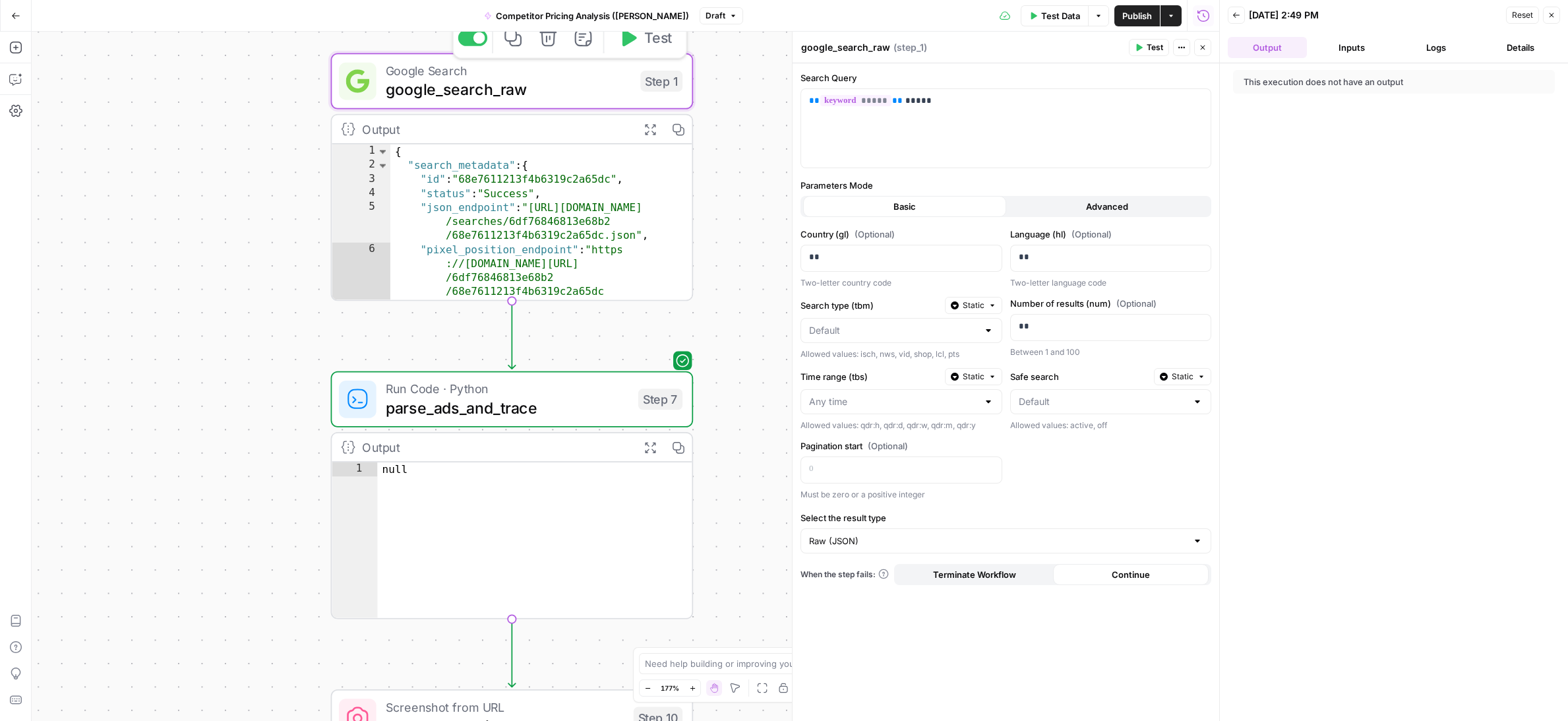
click at [646, 41] on span "Test" at bounding box center [658, 37] width 28 height 21
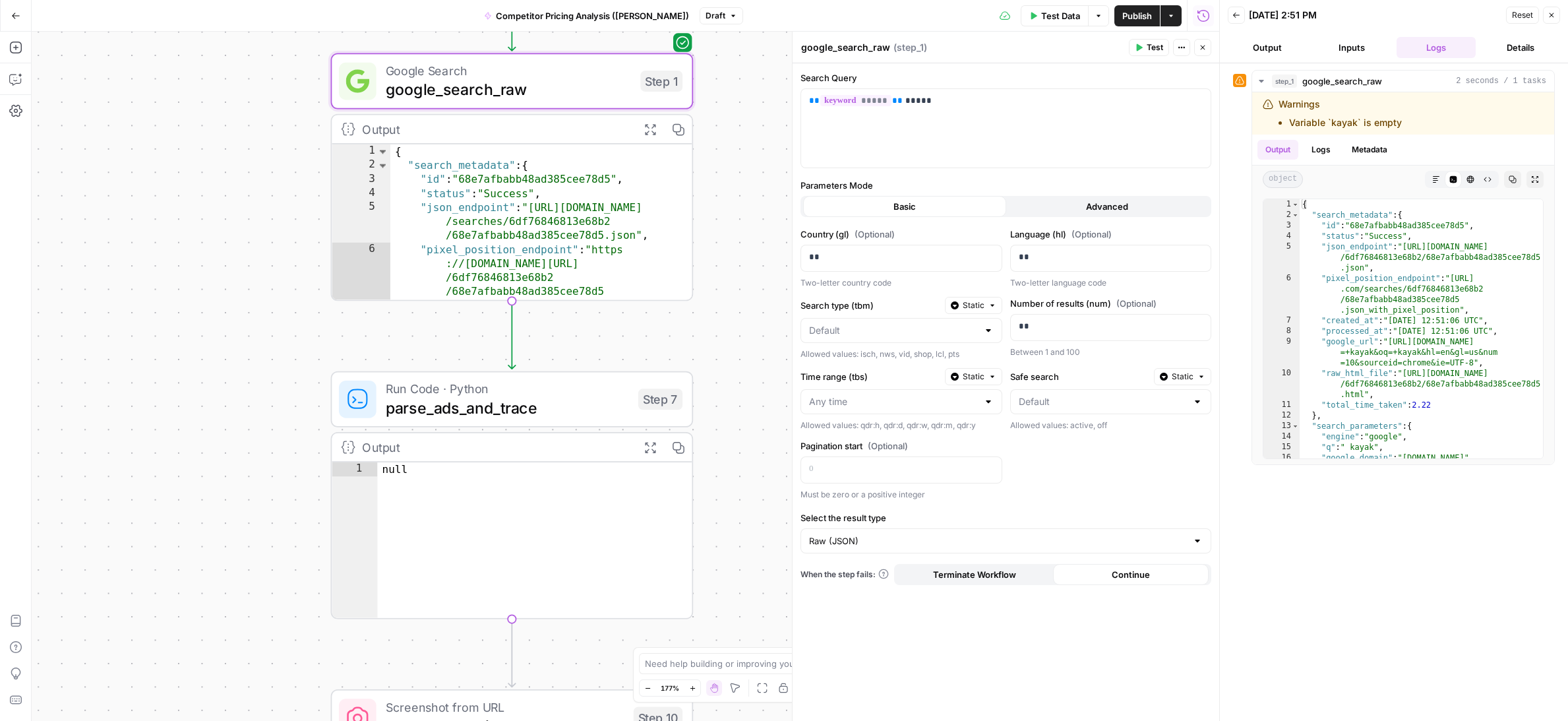
click at [1265, 39] on button "Output" at bounding box center [1267, 47] width 79 height 21
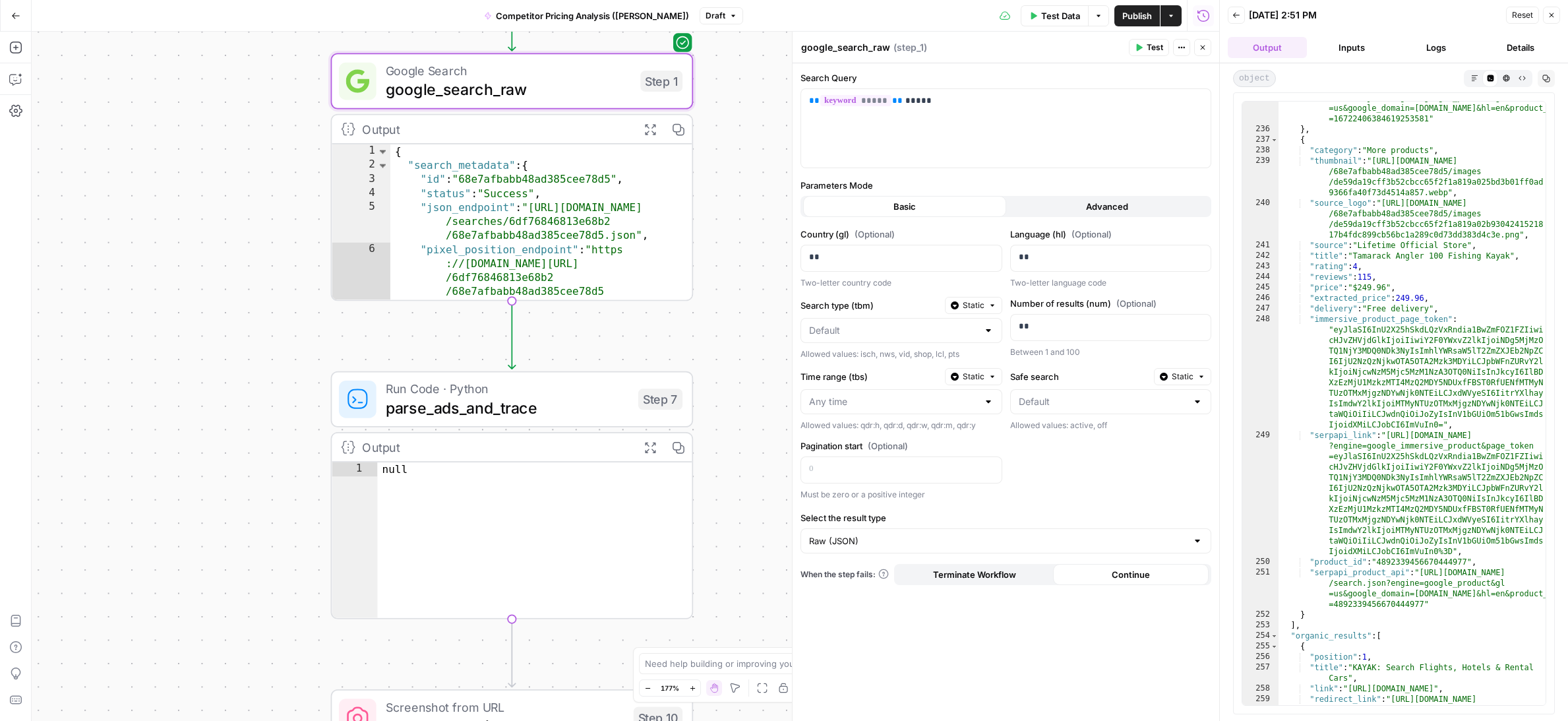
scroll to position [5848, 0]
type textarea "**********"
click at [1386, 171] on div ""serpapi_product_api" : "[URL][DOMAIN_NAME] /search.json?engine=google_product&…" at bounding box center [1411, 430] width 267 height 699
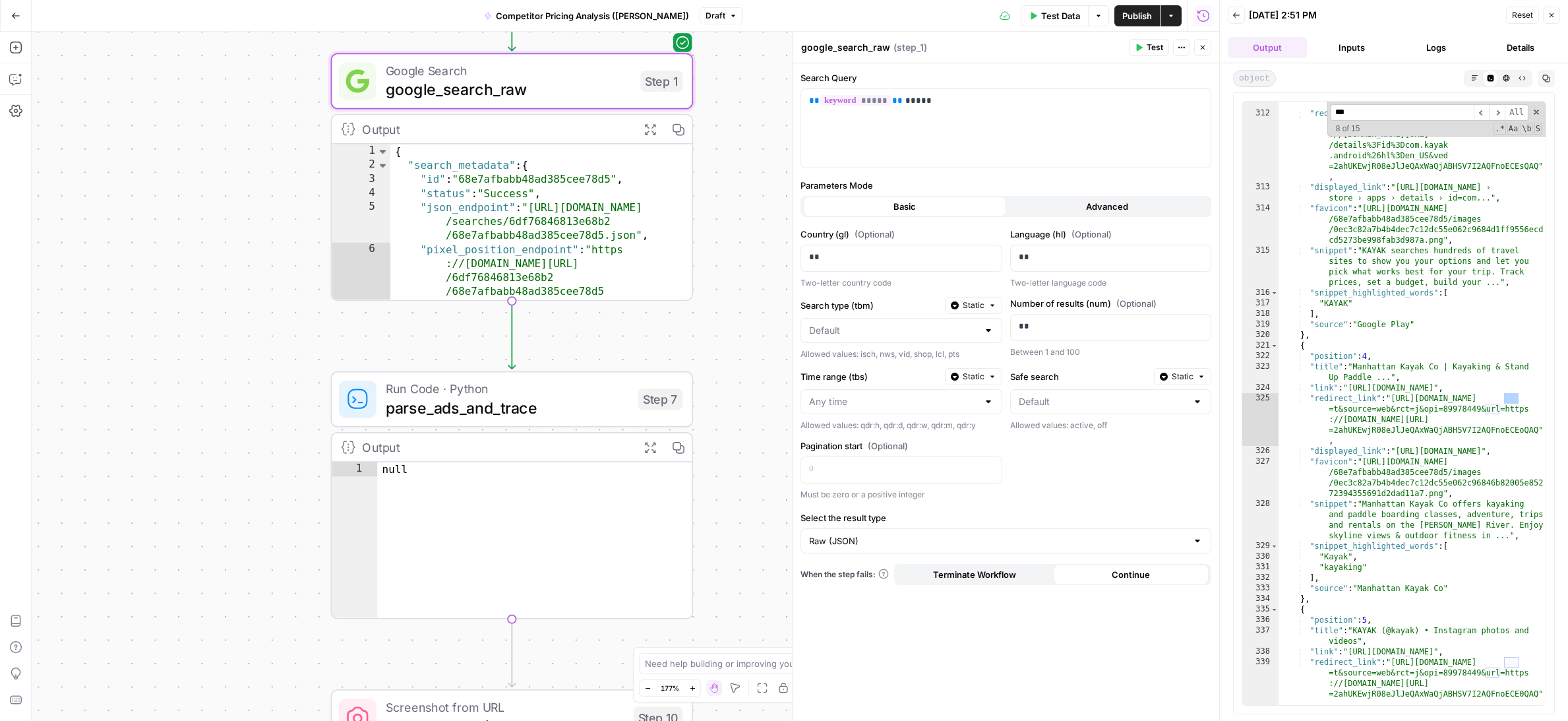
scroll to position [7320, 0]
type input "***"
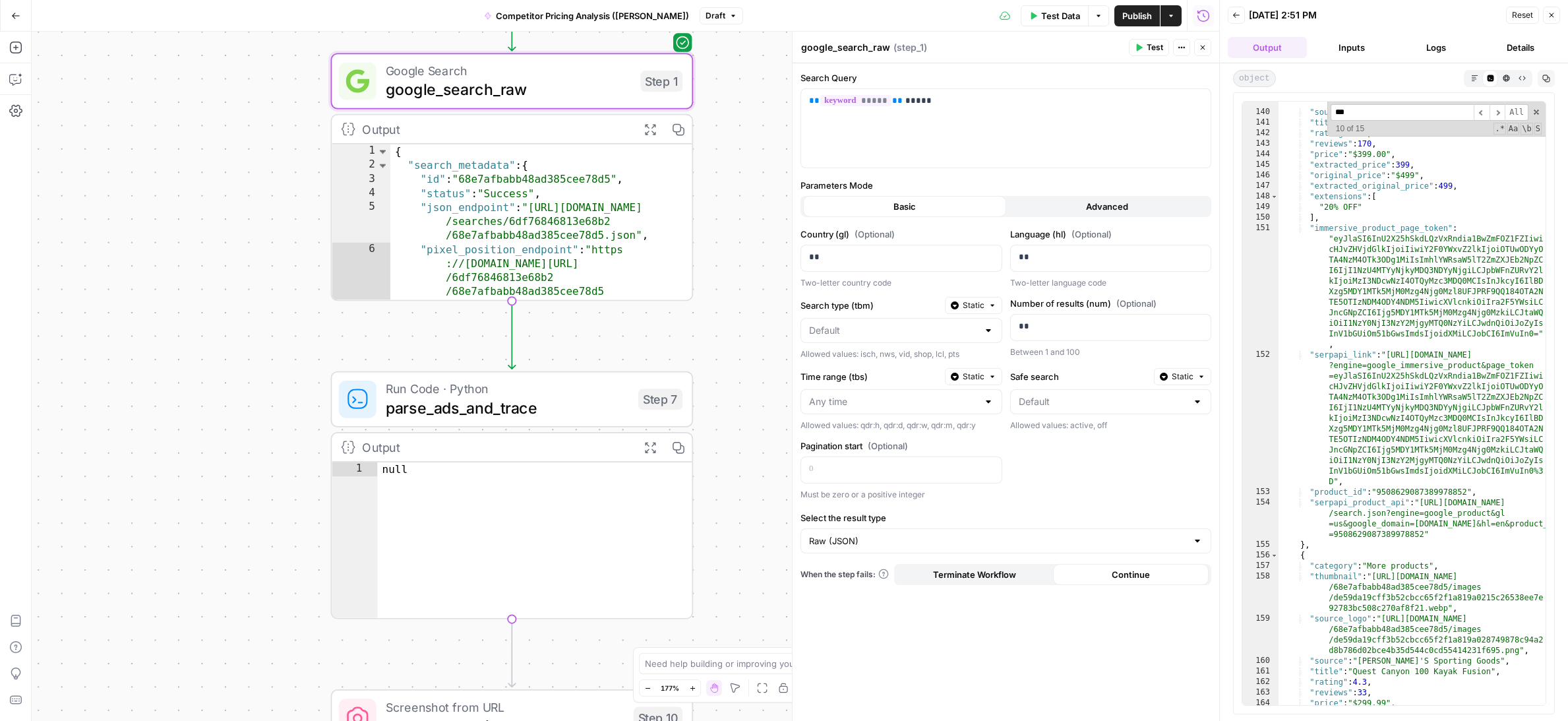
scroll to position [2621, 0]
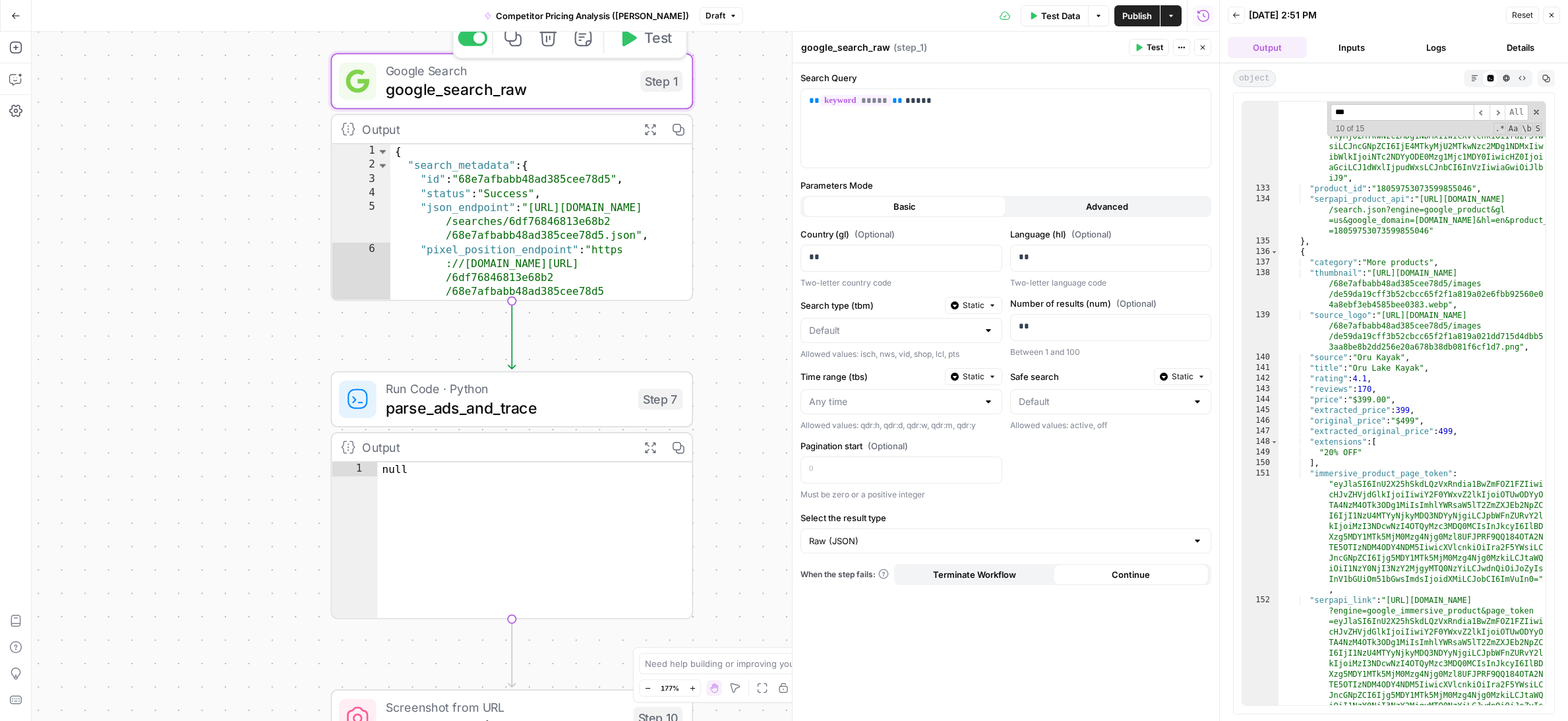
type textarea "**********"
click at [571, 173] on div "{ "search_metadata" : { "id" : "68e7afbabb48ad385cee78d5" , "status" : "Success…" at bounding box center [541, 236] width 302 height 184
click at [576, 128] on div "Output" at bounding box center [495, 128] width 266 height 18
type textarea "****"
drag, startPoint x: 570, startPoint y: 465, endPoint x: 570, endPoint y: 337, distance: 128.0
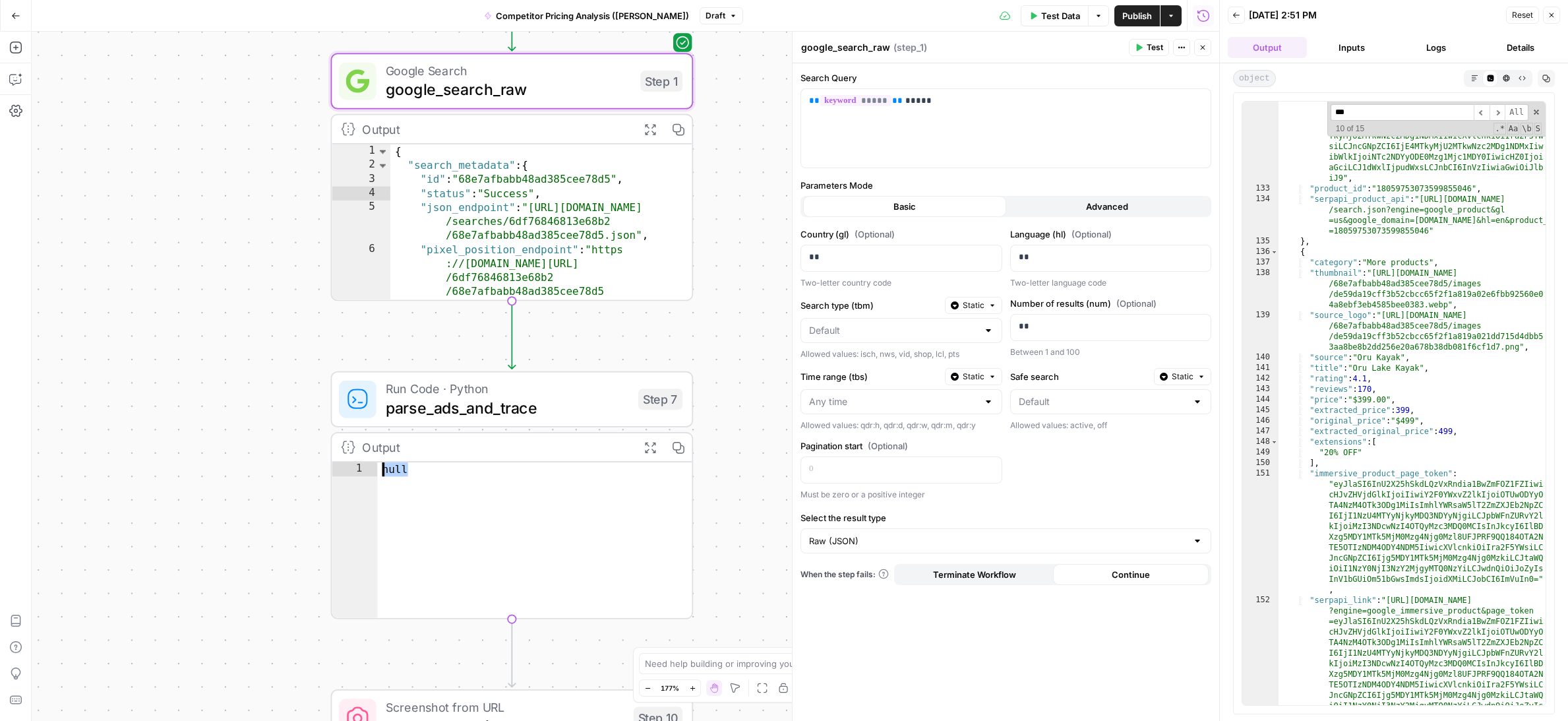
click at [570, 371] on div "Run Code · Python parse_ads_and_trace Step 7 Copy step Delete step Add Note Tes…" at bounding box center [512, 495] width 363 height 248
click at [710, 426] on div "**********" at bounding box center [625, 376] width 1188 height 689
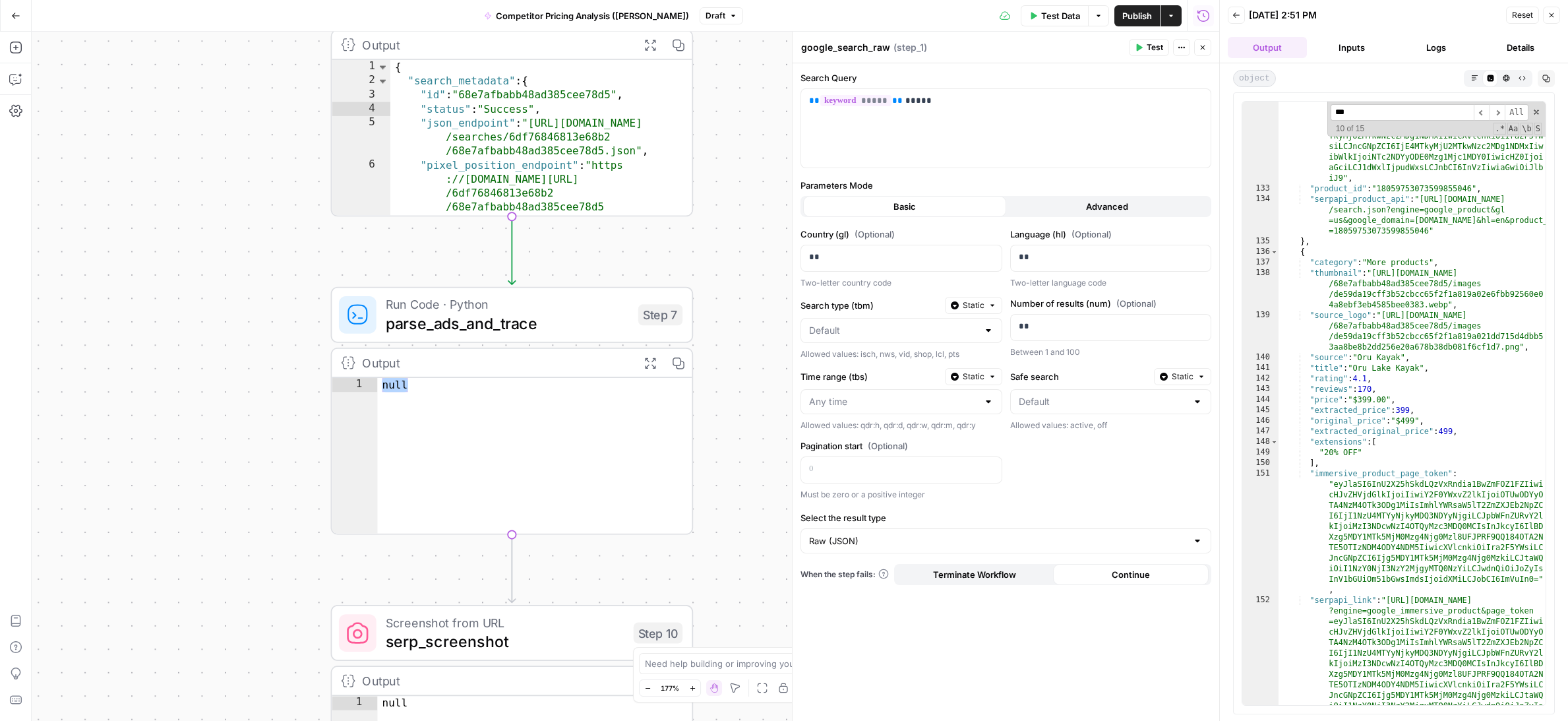
drag, startPoint x: 714, startPoint y: 488, endPoint x: 715, endPoint y: 287, distance: 201.0
click at [715, 286] on div "**********" at bounding box center [625, 376] width 1188 height 689
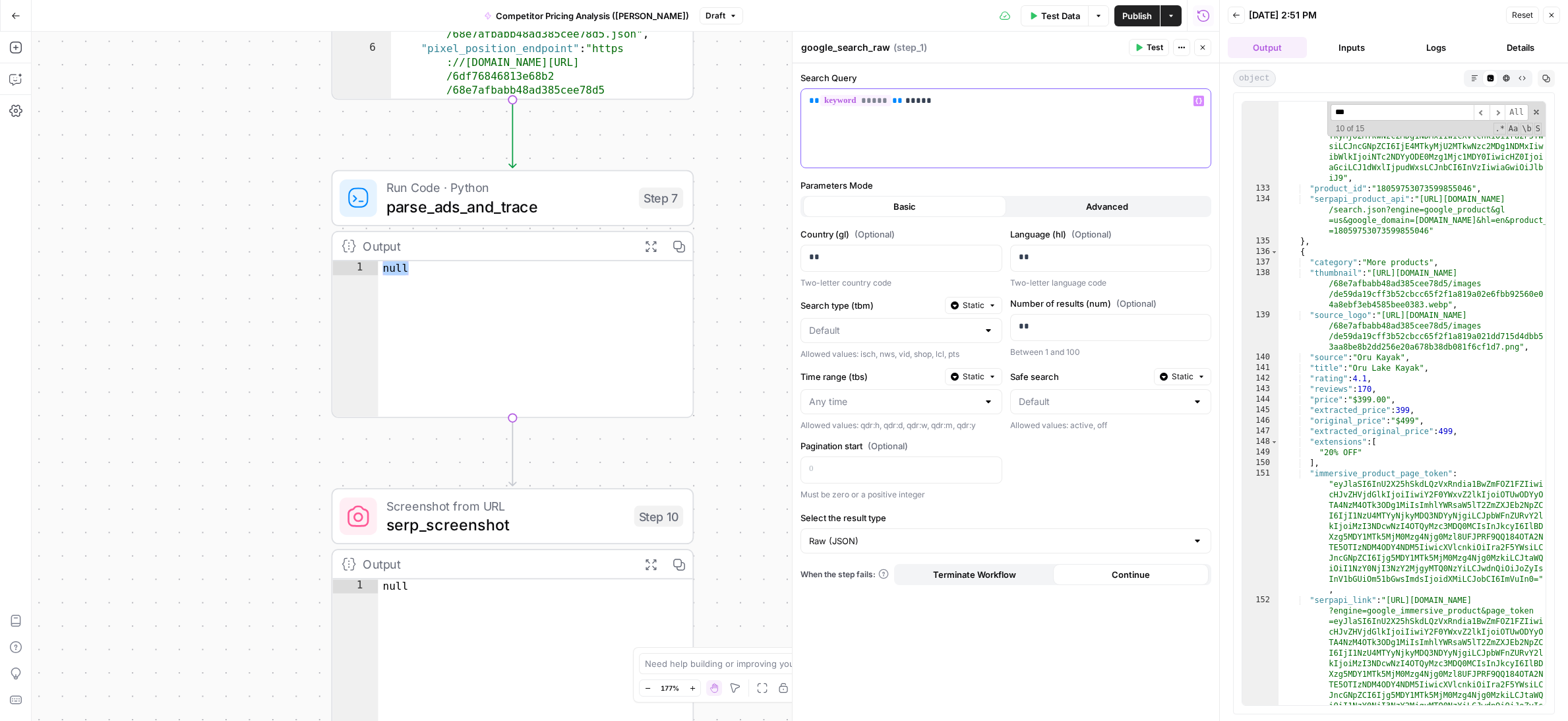
click at [926, 107] on p "** ***** ** *****" at bounding box center [1006, 101] width 394 height 13
click at [947, 107] on p "** ***** ** *****" at bounding box center [1006, 101] width 394 height 13
click at [731, 251] on div "**********" at bounding box center [625, 376] width 1188 height 689
